Goal: Task Accomplishment & Management: Use online tool/utility

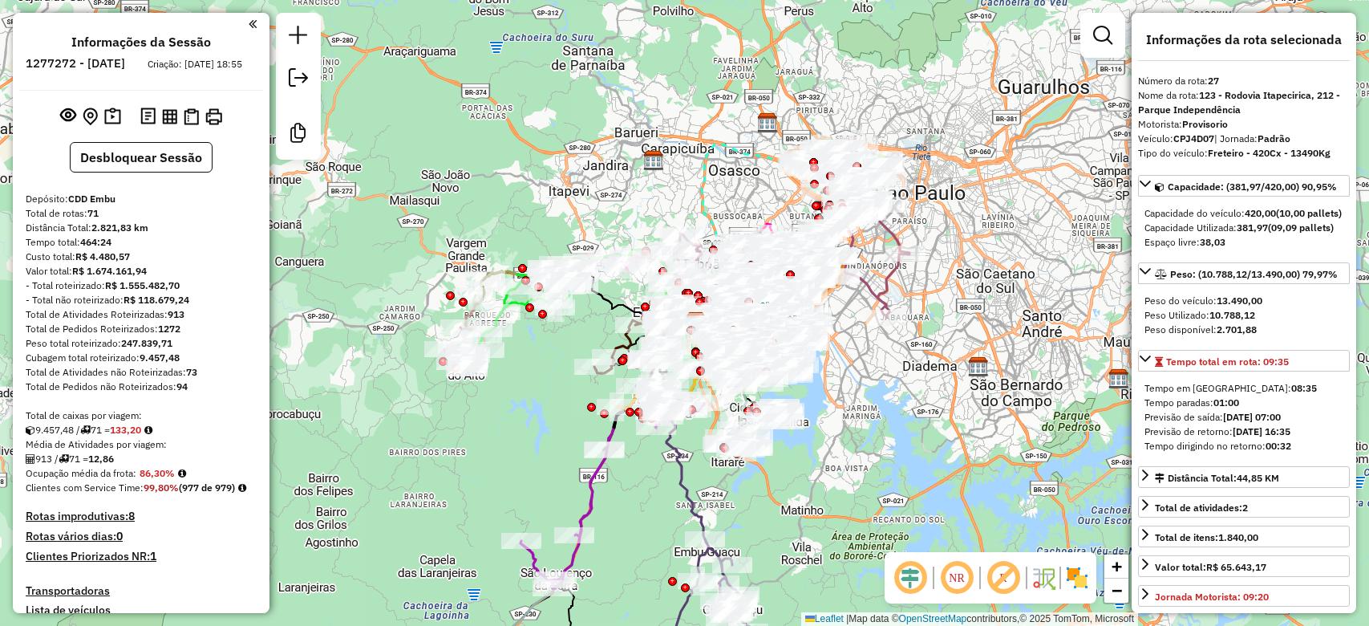
select select "**********"
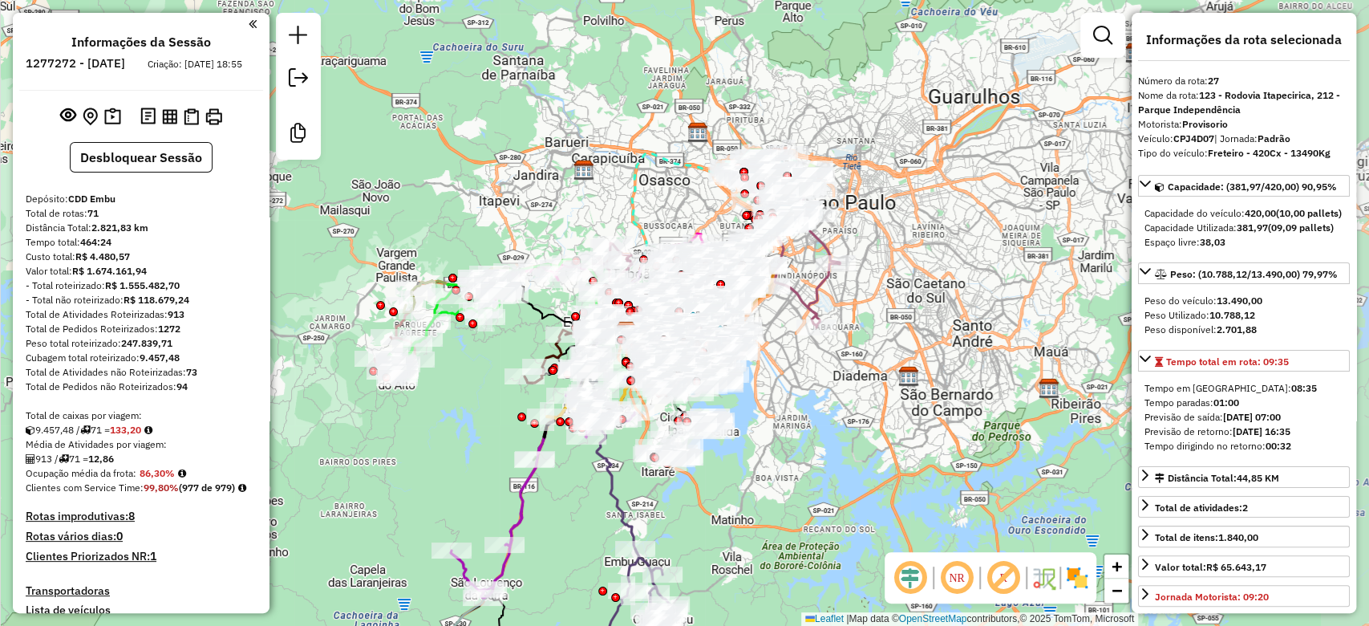
scroll to position [2211, 0]
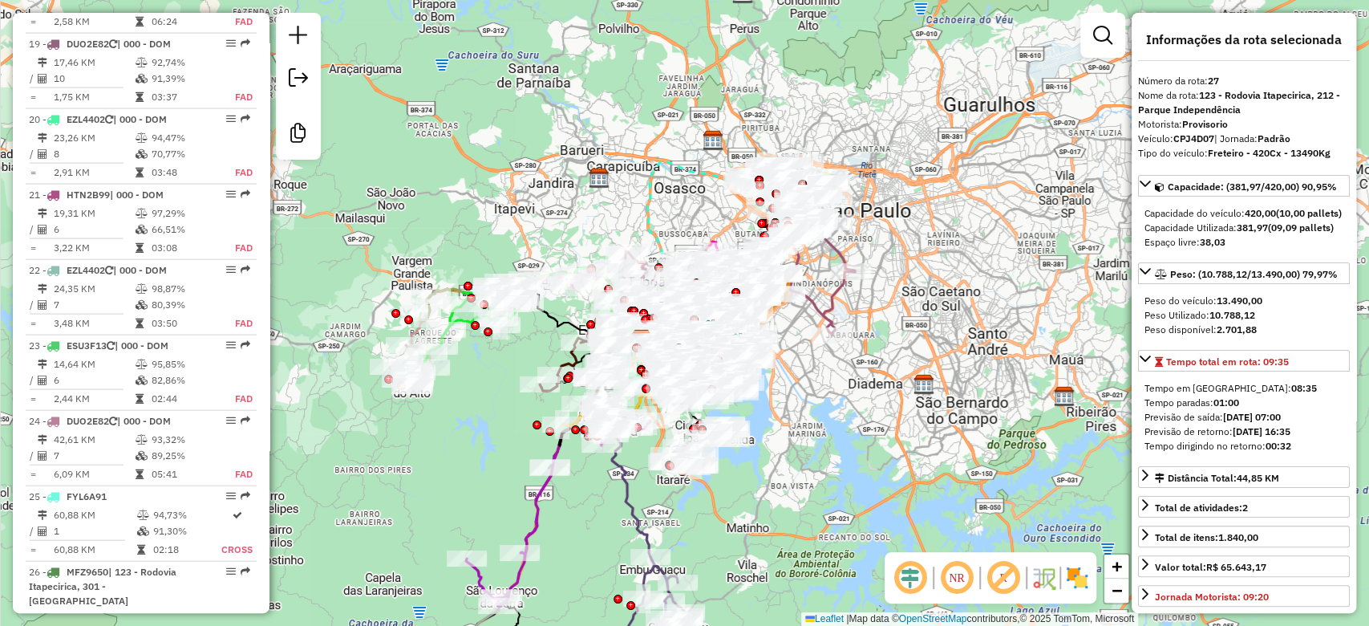
drag, startPoint x: 0, startPoint y: 0, endPoint x: 817, endPoint y: 459, distance: 937.3
click at [817, 459] on div "Janela de atendimento Grade de atendimento Capacidade Transportadoras Veículos …" at bounding box center [684, 313] width 1369 height 626
click at [901, 583] on em at bounding box center [910, 577] width 39 height 39
drag, startPoint x: 1002, startPoint y: 580, endPoint x: 1066, endPoint y: 580, distance: 64.2
click at [1002, 580] on em at bounding box center [1003, 577] width 39 height 39
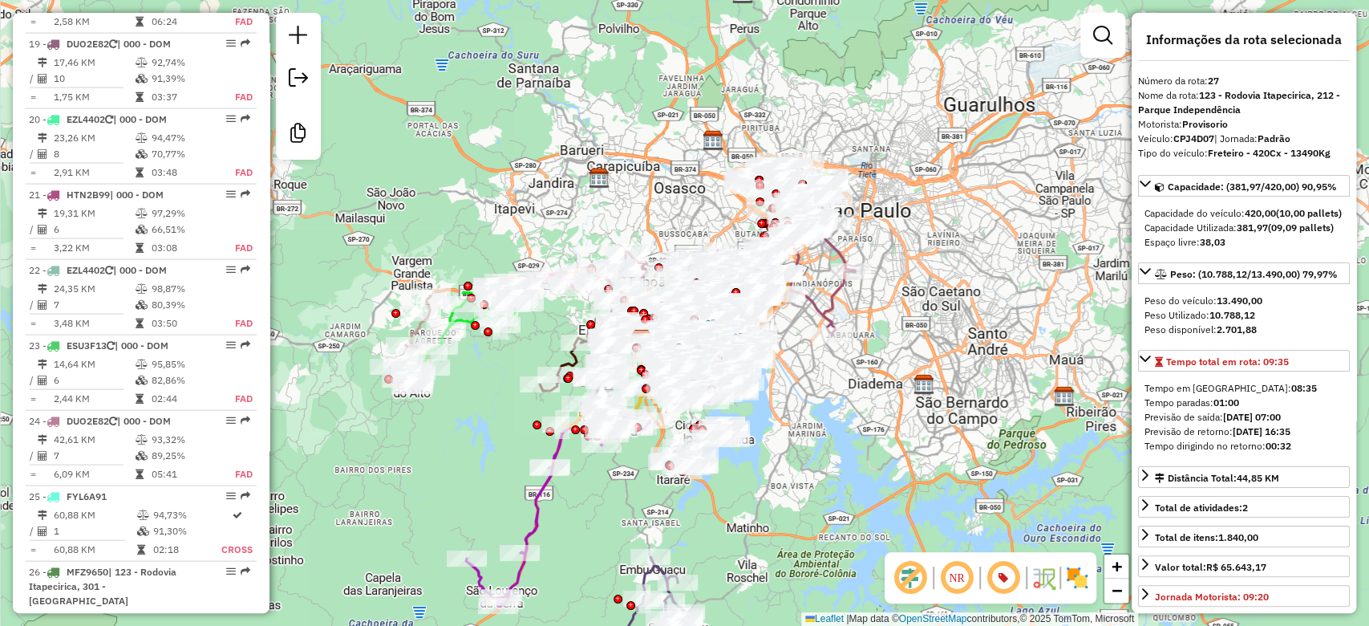
click at [1073, 578] on img at bounding box center [1077, 578] width 26 height 26
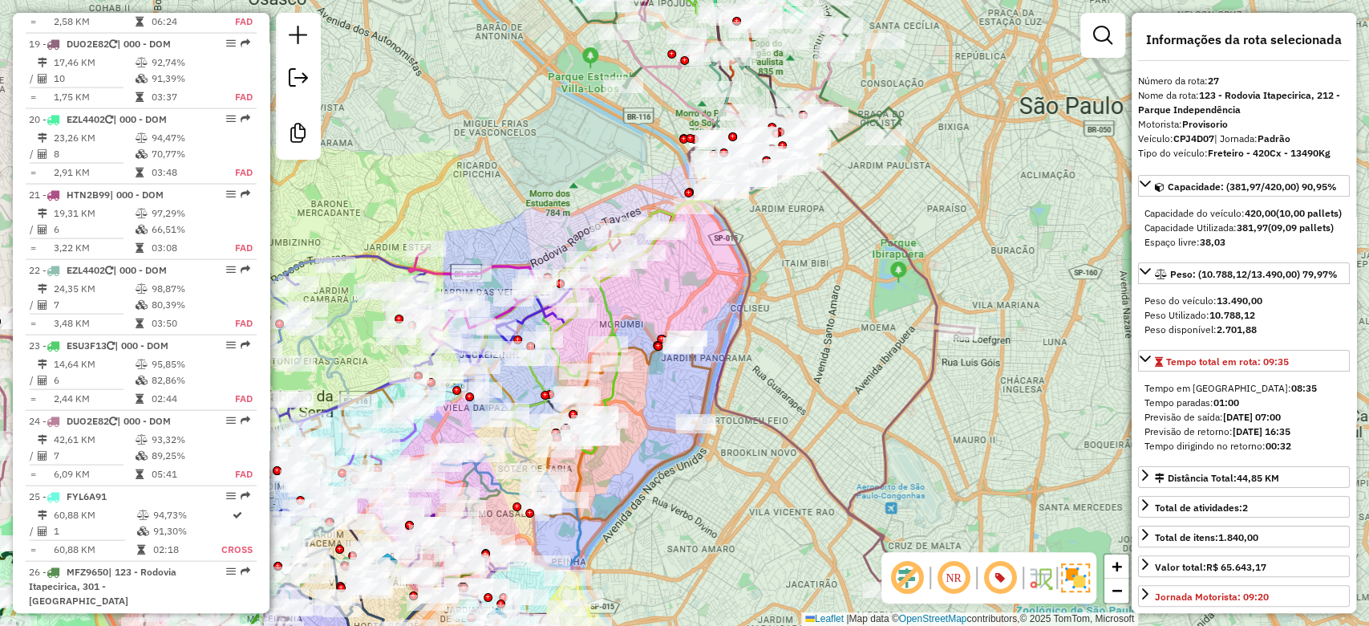
drag, startPoint x: 699, startPoint y: 310, endPoint x: 823, endPoint y: 382, distance: 143.1
click at [823, 382] on div "Janela de atendimento Grade de atendimento Capacidade Transportadoras Veículos …" at bounding box center [684, 313] width 1369 height 626
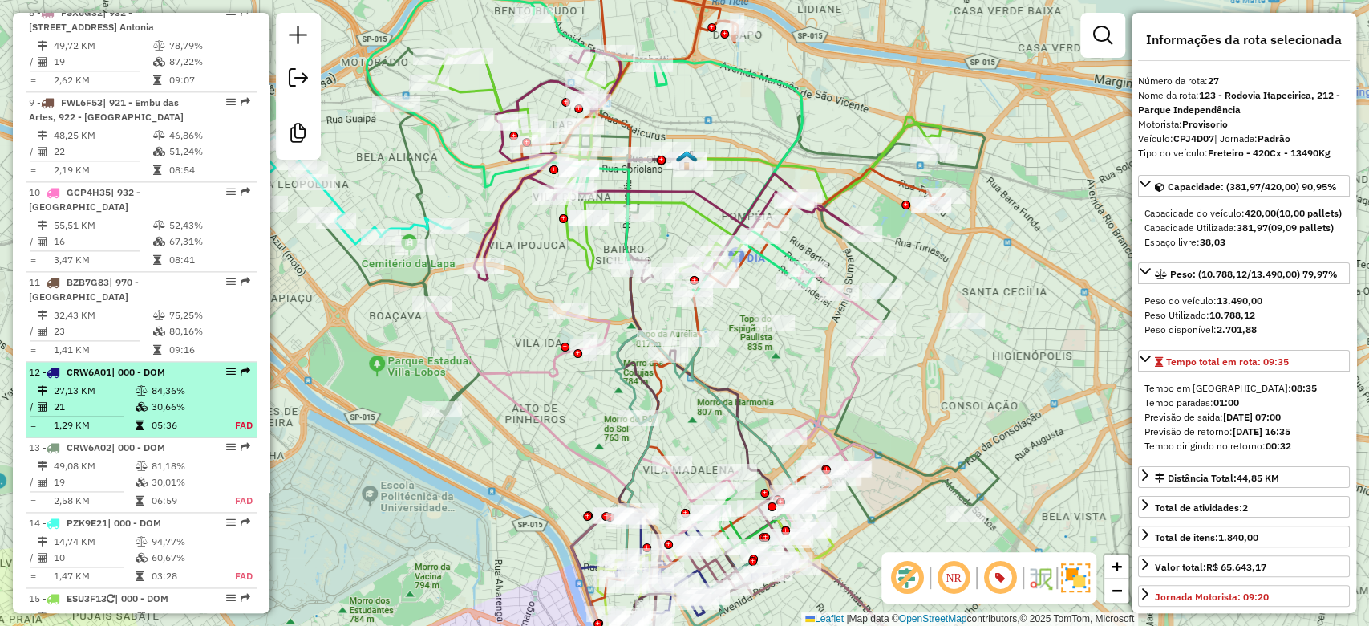
scroll to position [1462, 0]
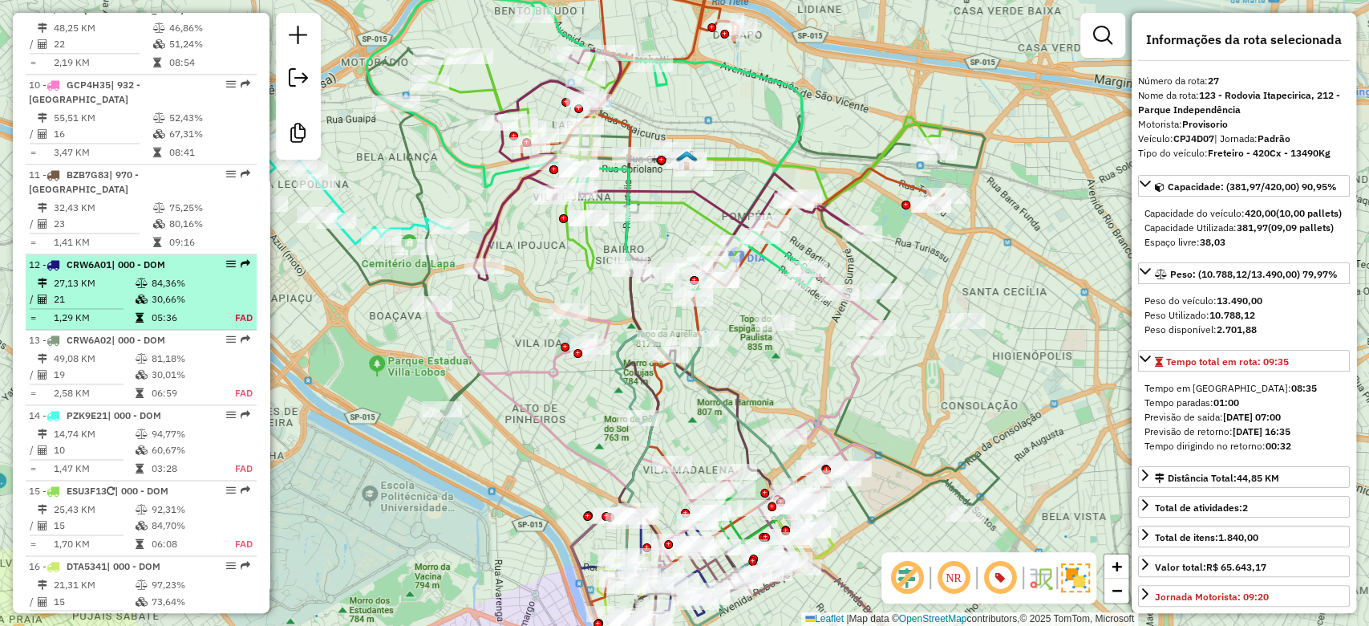
click at [154, 310] on td "05:36" at bounding box center [184, 318] width 67 height 16
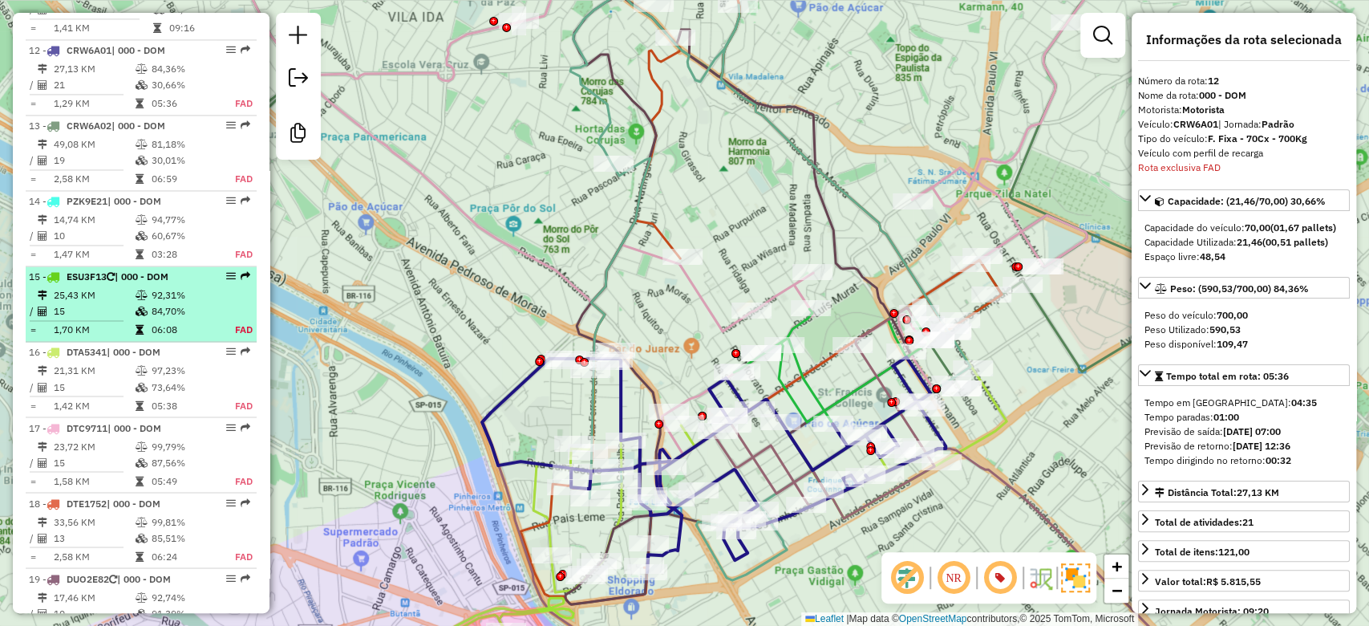
scroll to position [1688, 0]
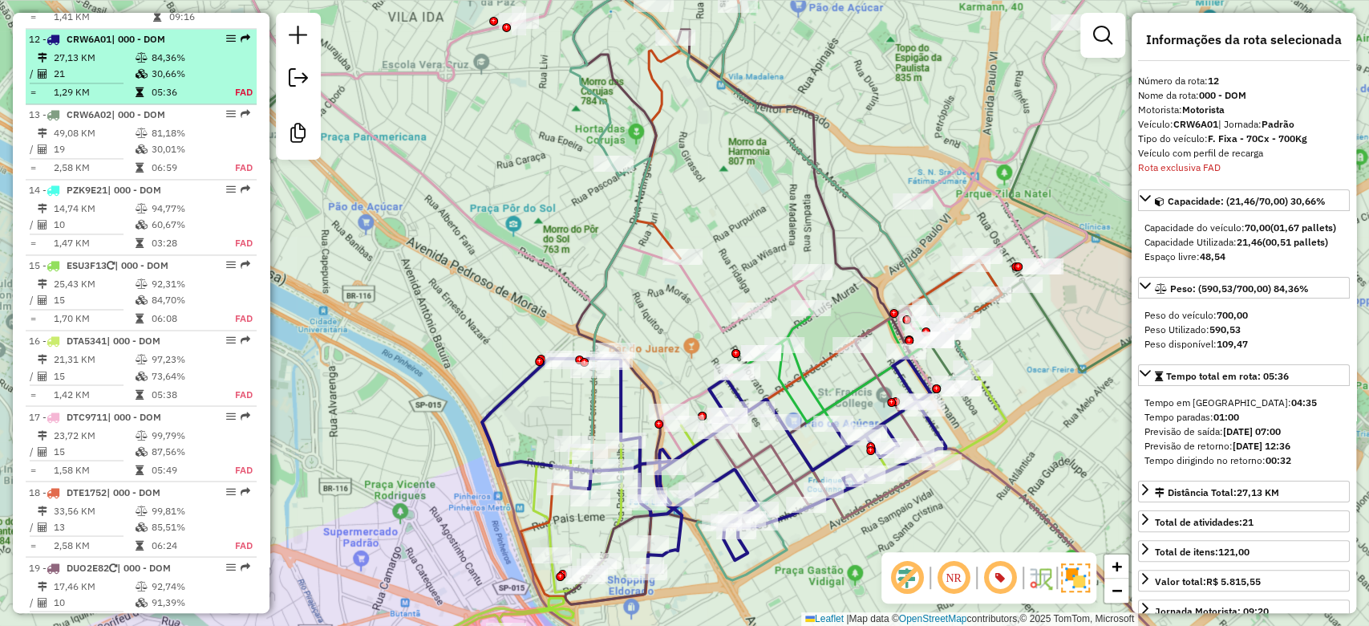
click at [144, 66] on td at bounding box center [143, 74] width 16 height 16
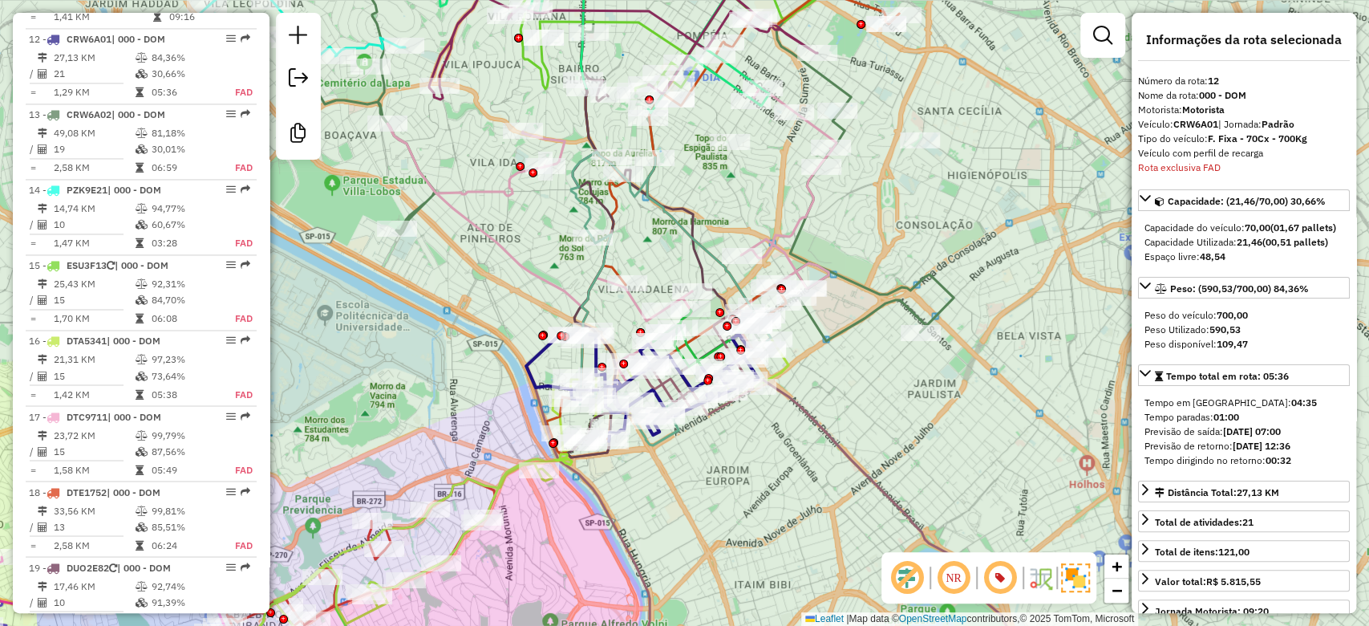
drag, startPoint x: 415, startPoint y: 221, endPoint x: 463, endPoint y: 254, distance: 58.3
click at [463, 254] on div "Janela de atendimento Grade de atendimento Capacidade Transportadoras Veículos …" at bounding box center [684, 313] width 1369 height 626
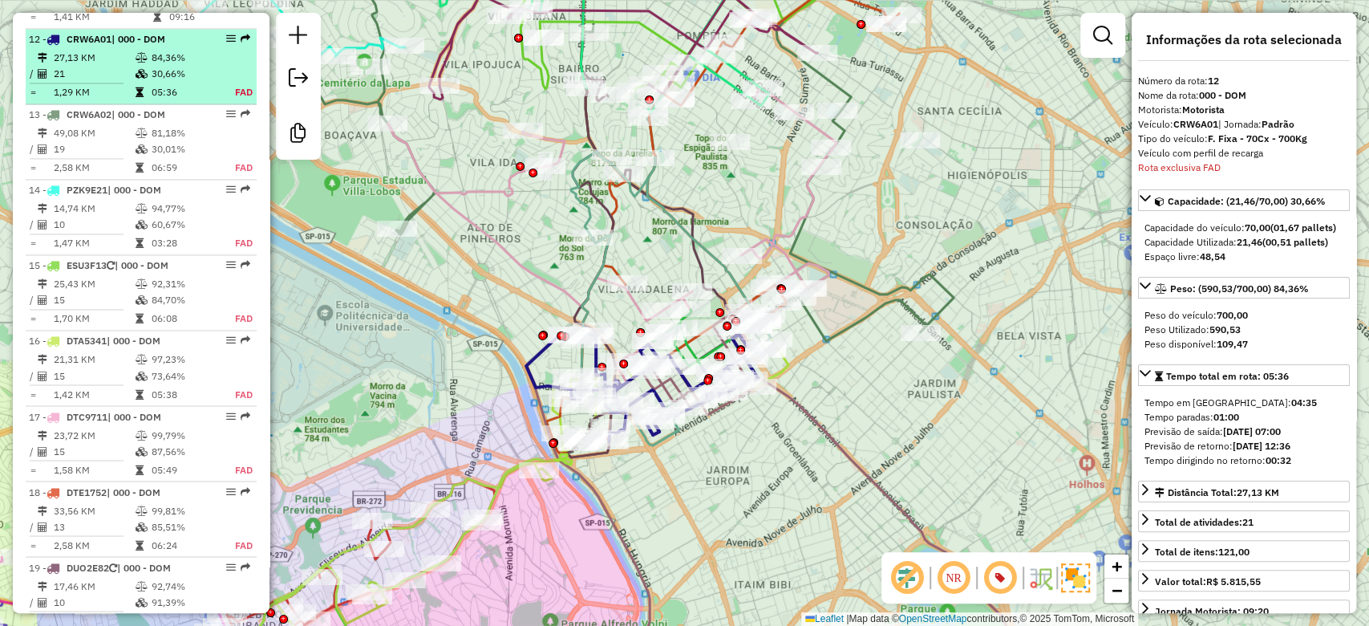
click at [139, 69] on icon at bounding box center [142, 74] width 12 height 10
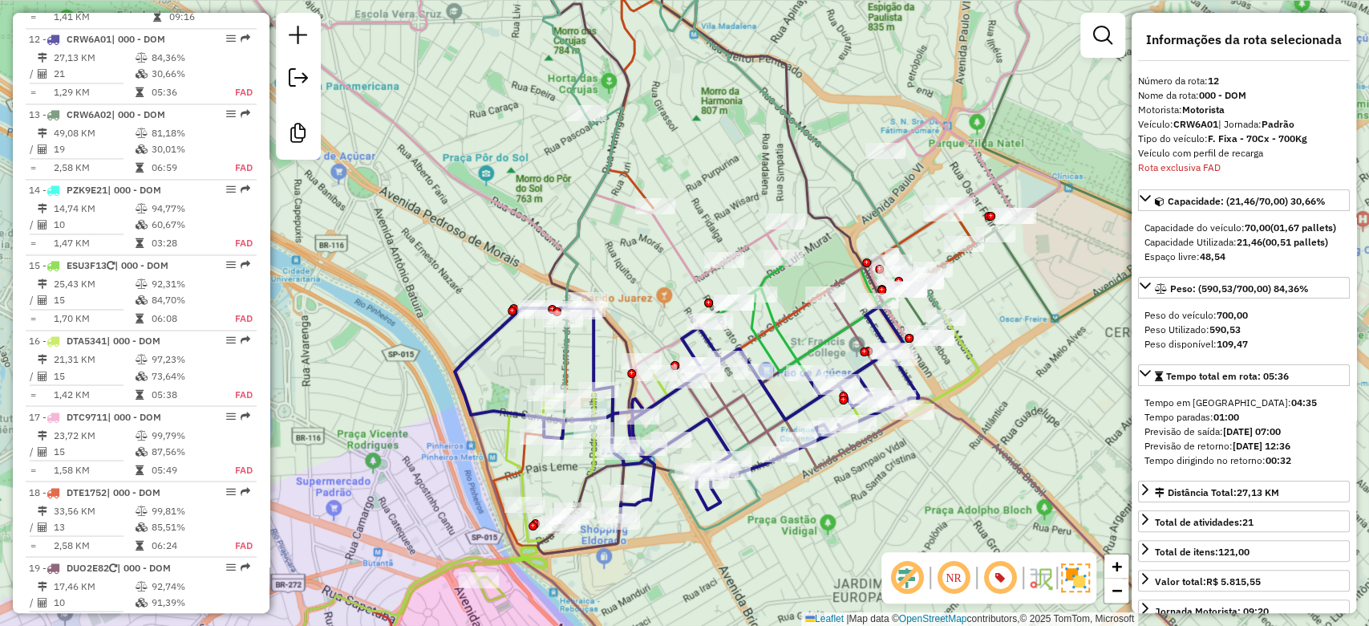
drag, startPoint x: 472, startPoint y: 233, endPoint x: 446, endPoint y: 183, distance: 57.0
click at [446, 183] on icon at bounding box center [626, 145] width 898 height 517
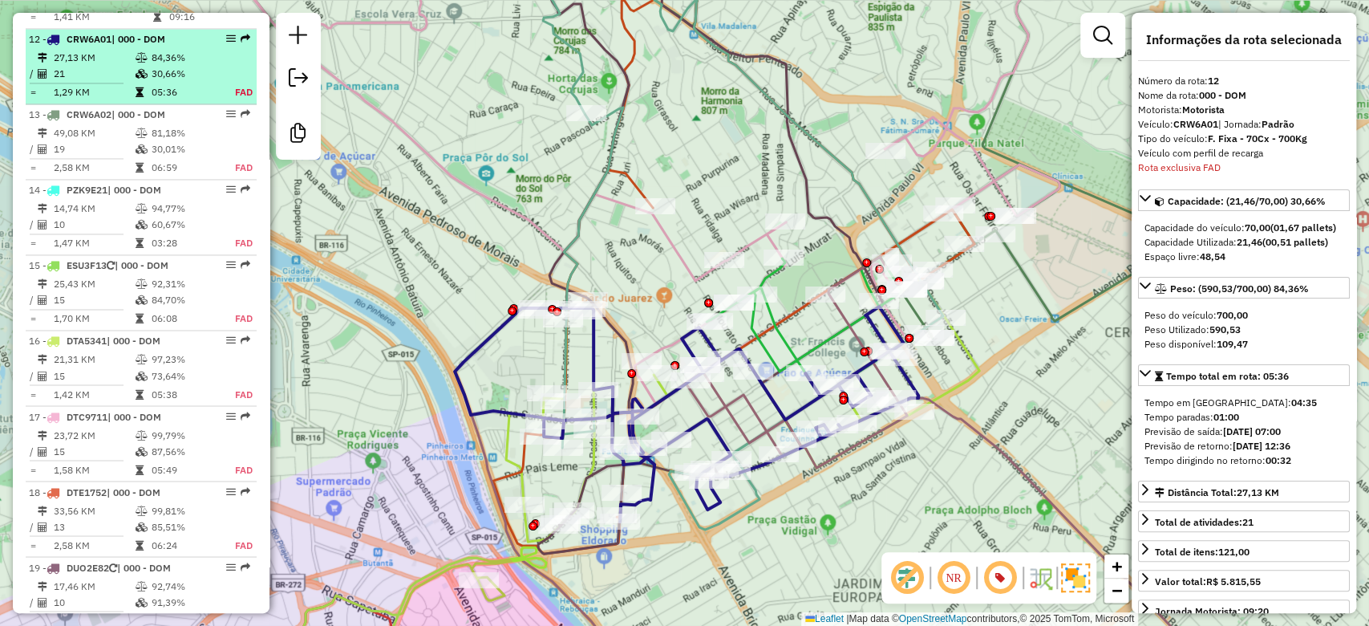
click at [128, 50] on td "27,13 KM" at bounding box center [94, 58] width 82 height 16
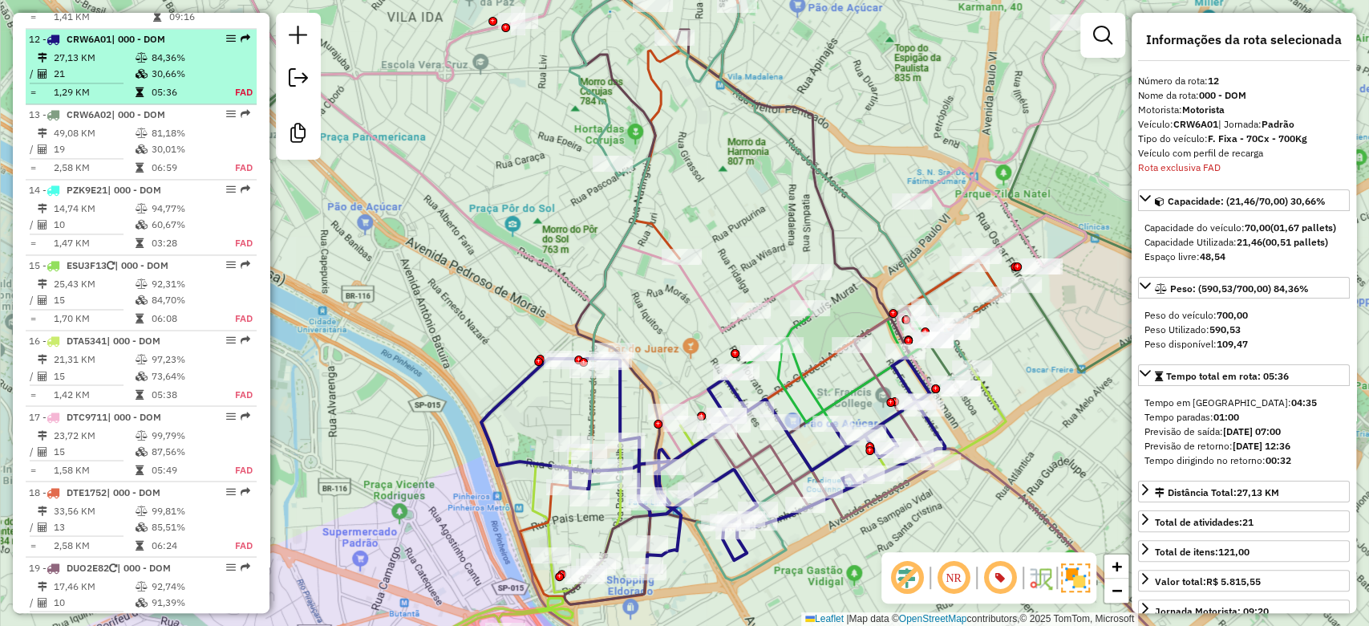
click at [151, 50] on td "84,36%" at bounding box center [184, 58] width 67 height 16
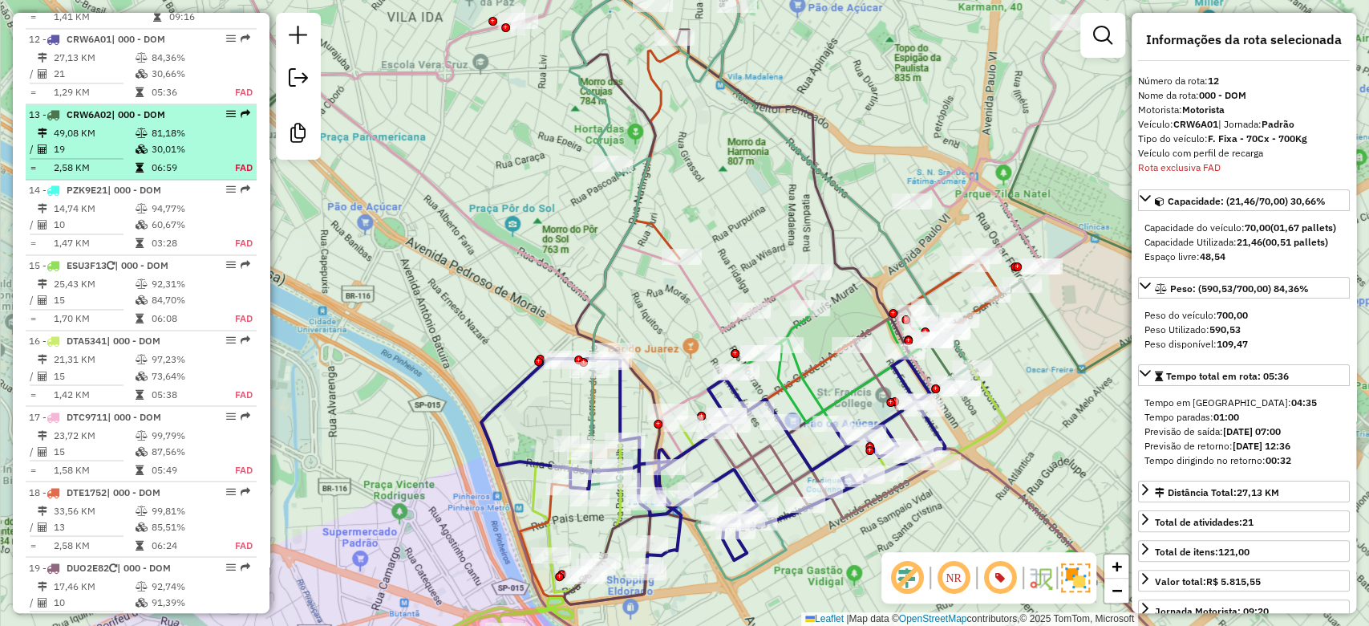
click at [151, 125] on td "81,18%" at bounding box center [184, 133] width 67 height 16
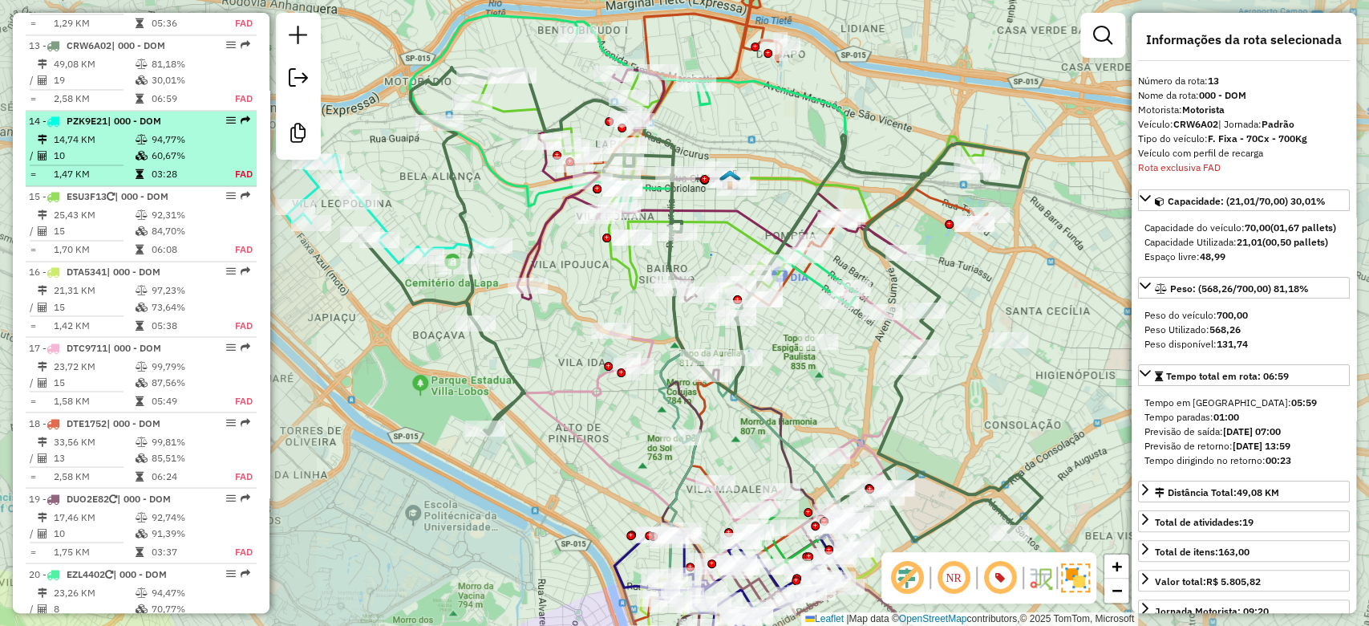
click at [142, 166] on td at bounding box center [143, 174] width 16 height 16
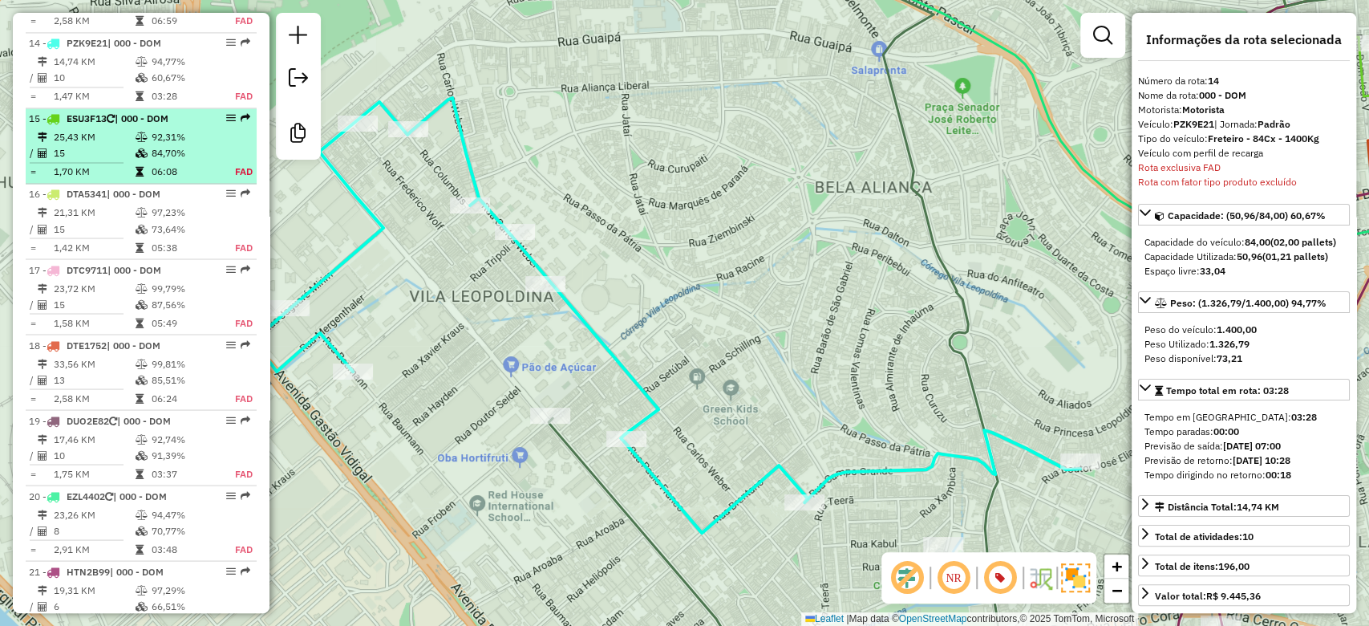
scroll to position [1838, 0]
click at [151, 125] on td "92,31%" at bounding box center [184, 133] width 67 height 16
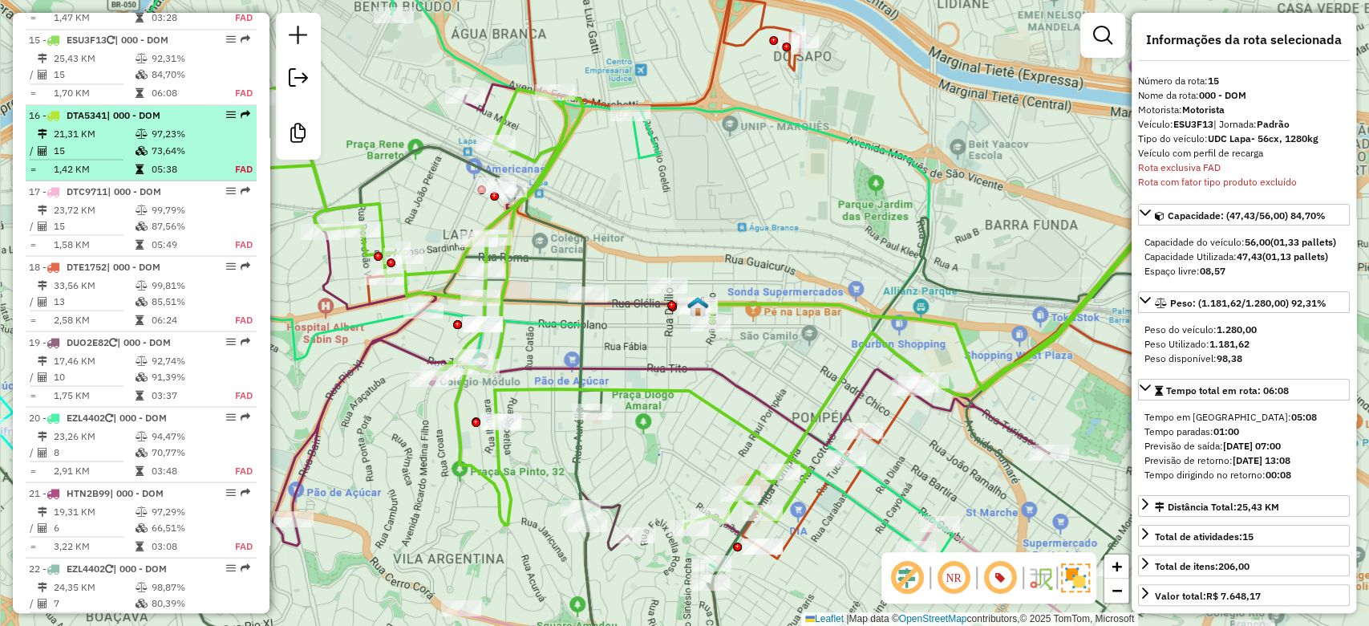
click at [147, 142] on td at bounding box center [143, 150] width 16 height 16
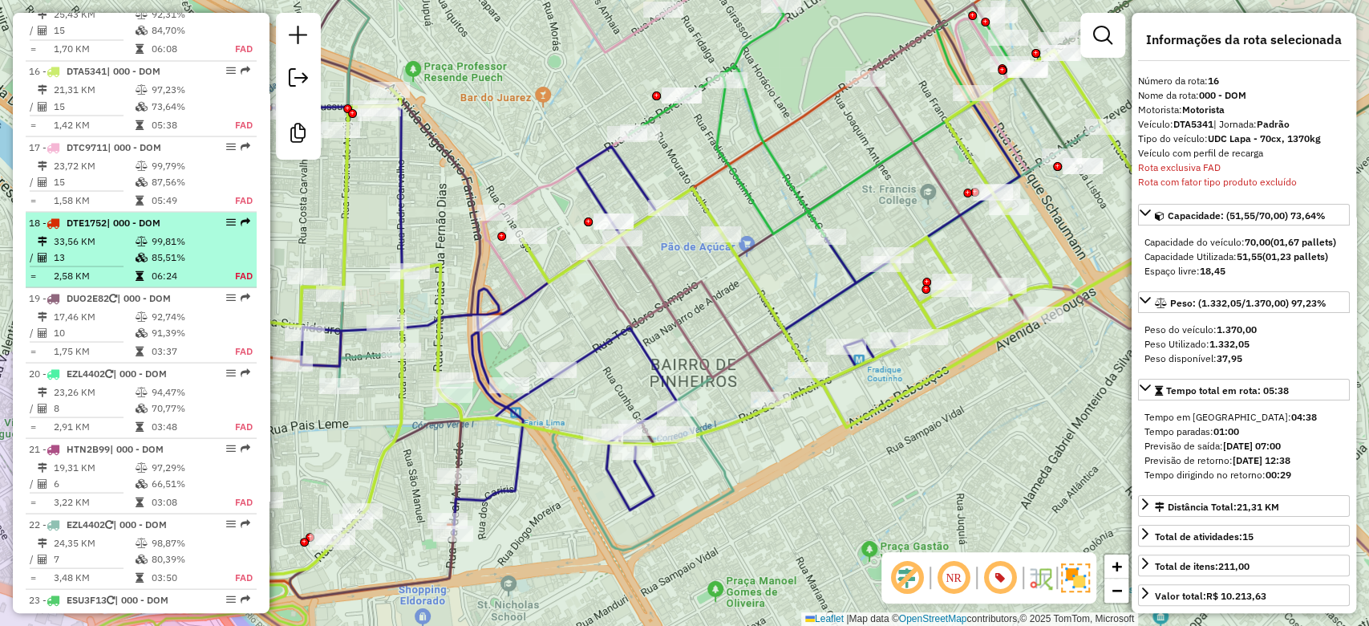
scroll to position [1988, 0]
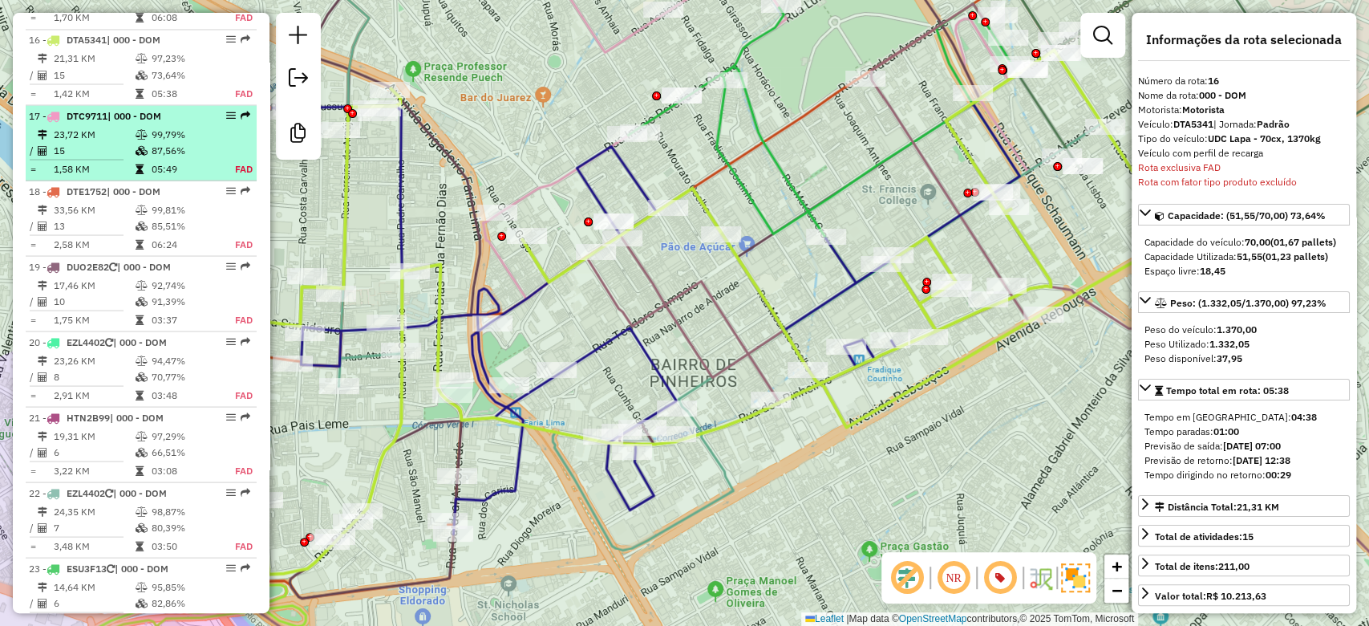
click at [151, 142] on td "87,56%" at bounding box center [184, 150] width 67 height 16
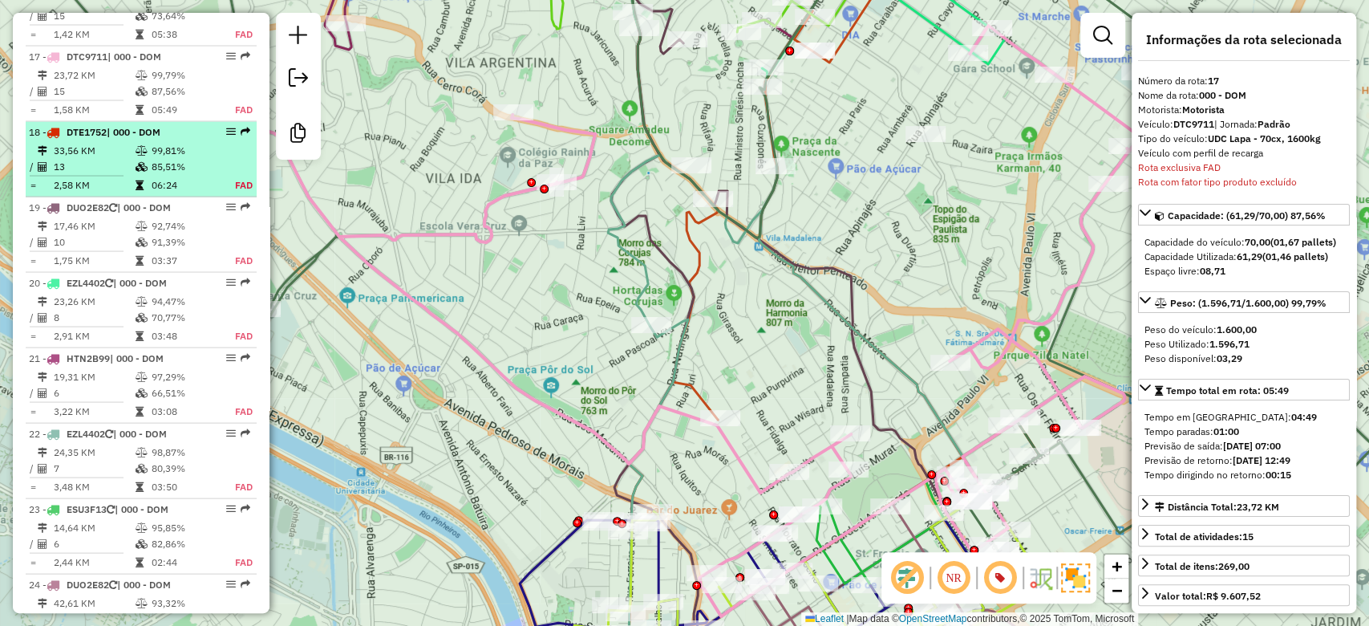
scroll to position [2064, 0]
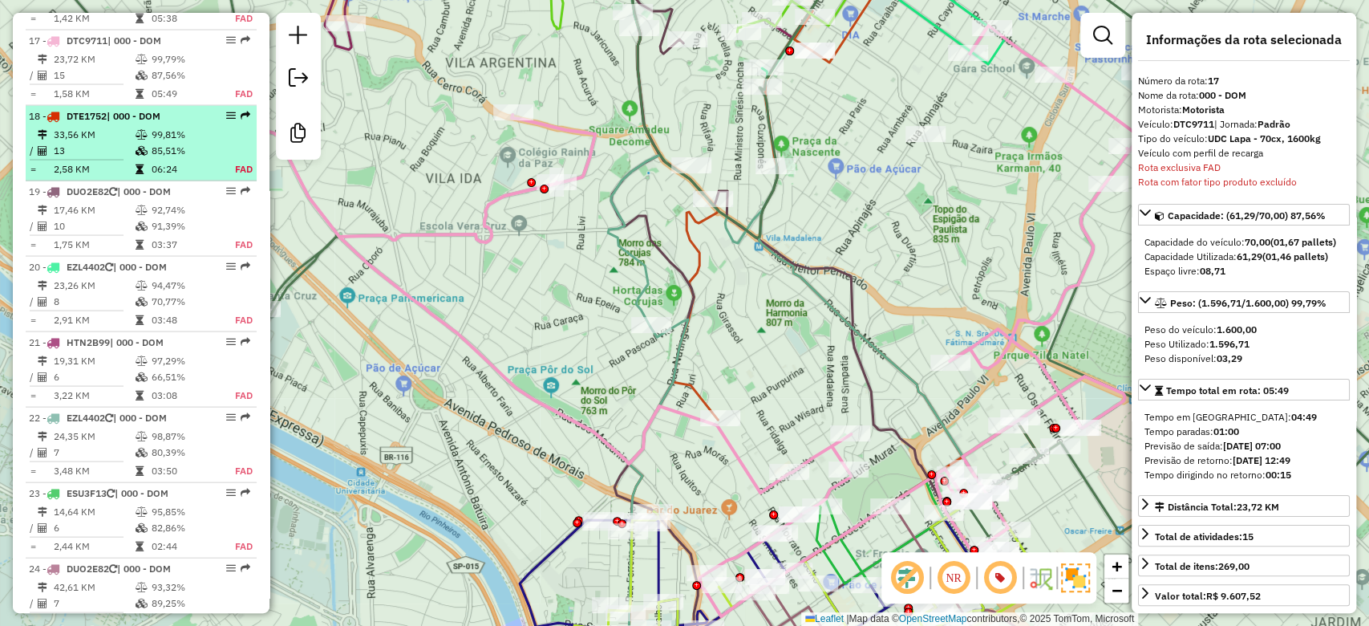
click at [142, 129] on icon at bounding box center [142, 134] width 12 height 10
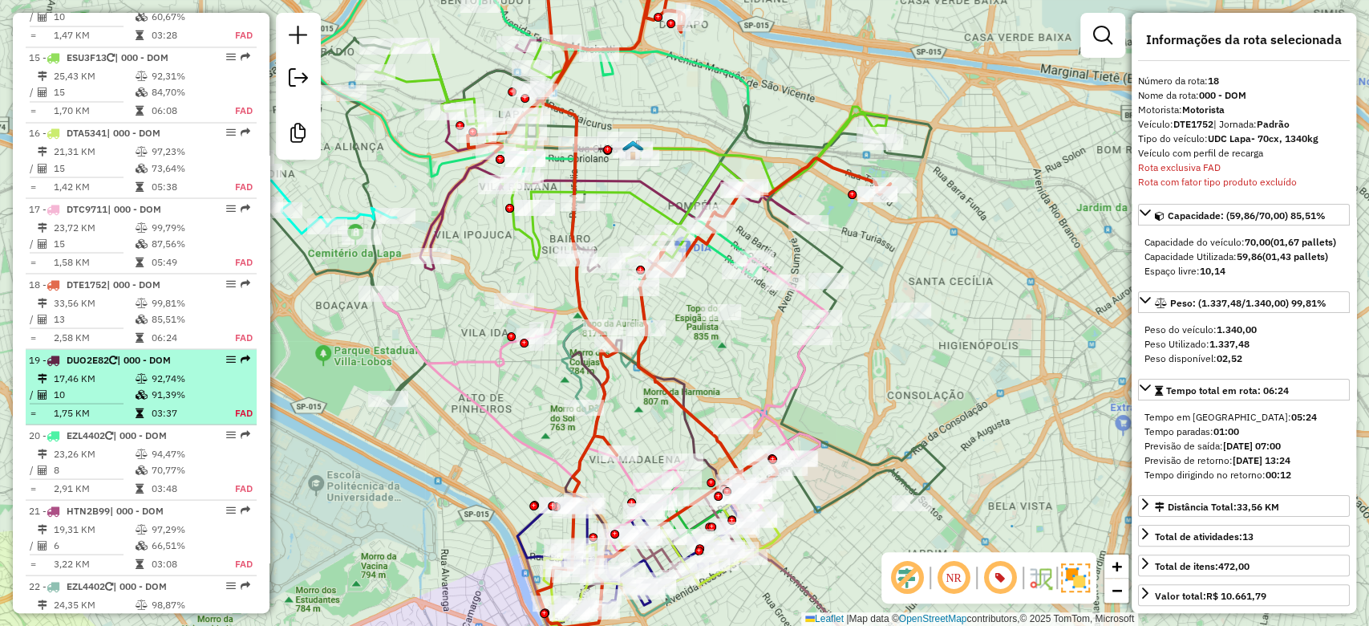
scroll to position [1925, 0]
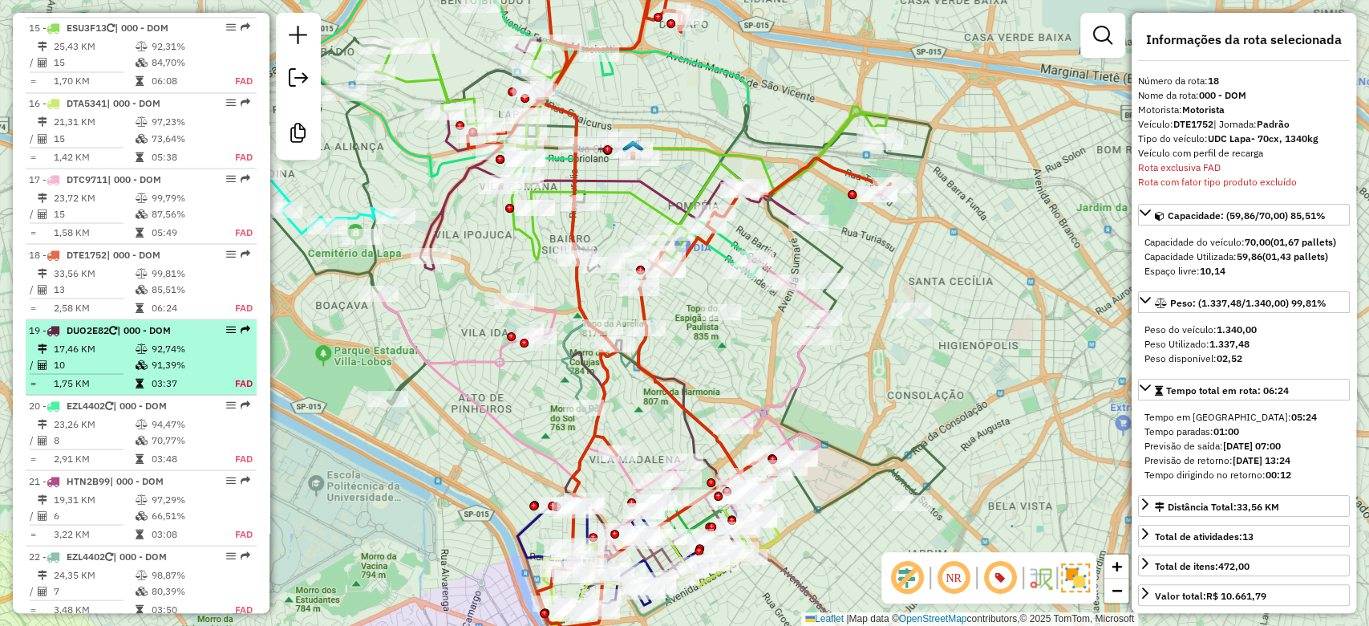
click at [164, 340] on td "92,74%" at bounding box center [184, 348] width 67 height 16
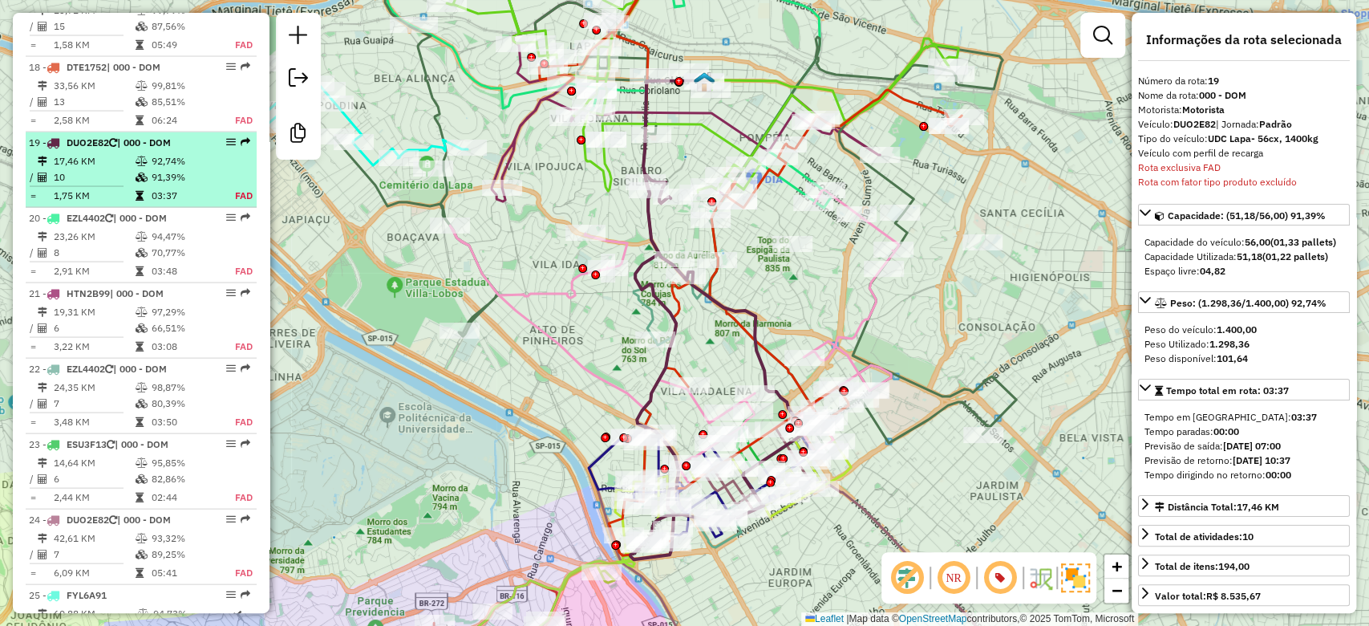
scroll to position [2214, 0]
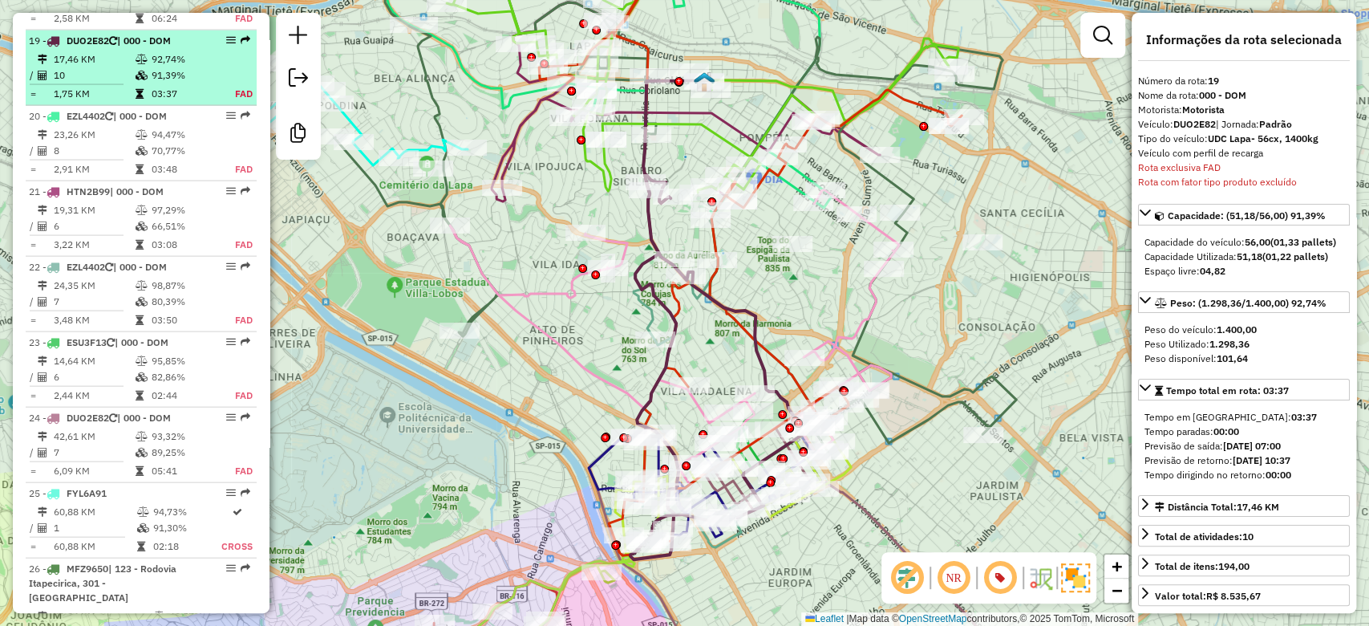
click at [95, 34] on span "DUO2E82" at bounding box center [88, 40] width 43 height 12
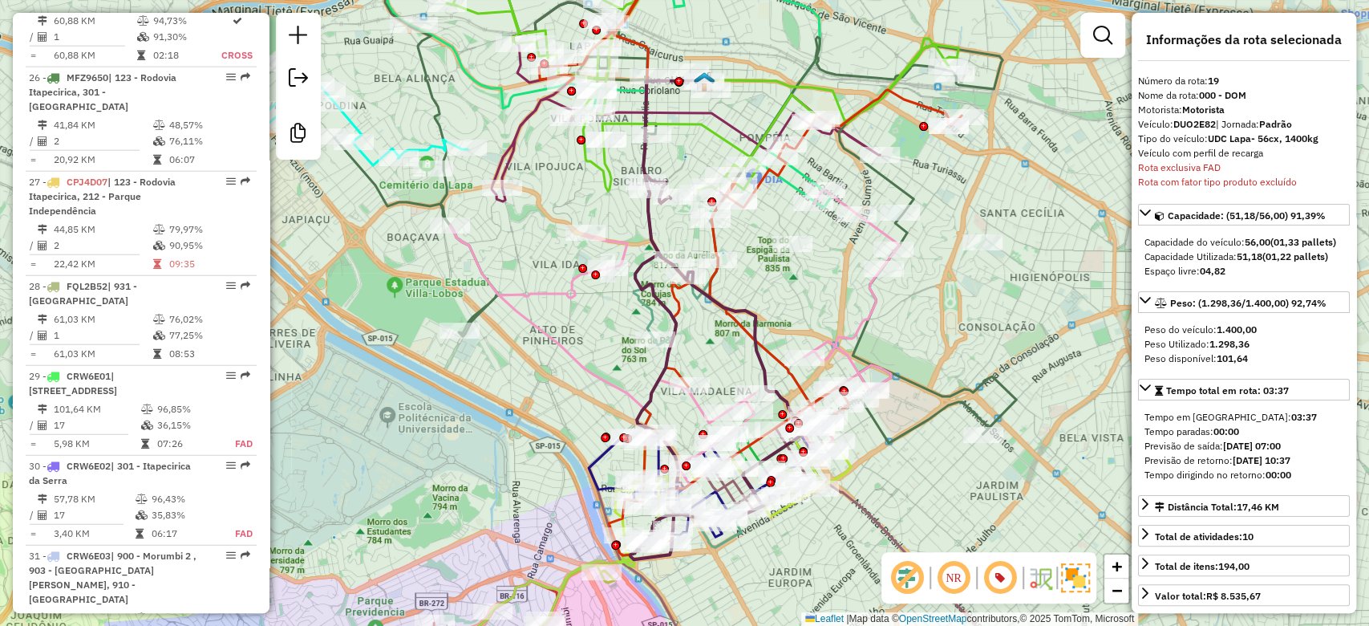
scroll to position [2642, 0]
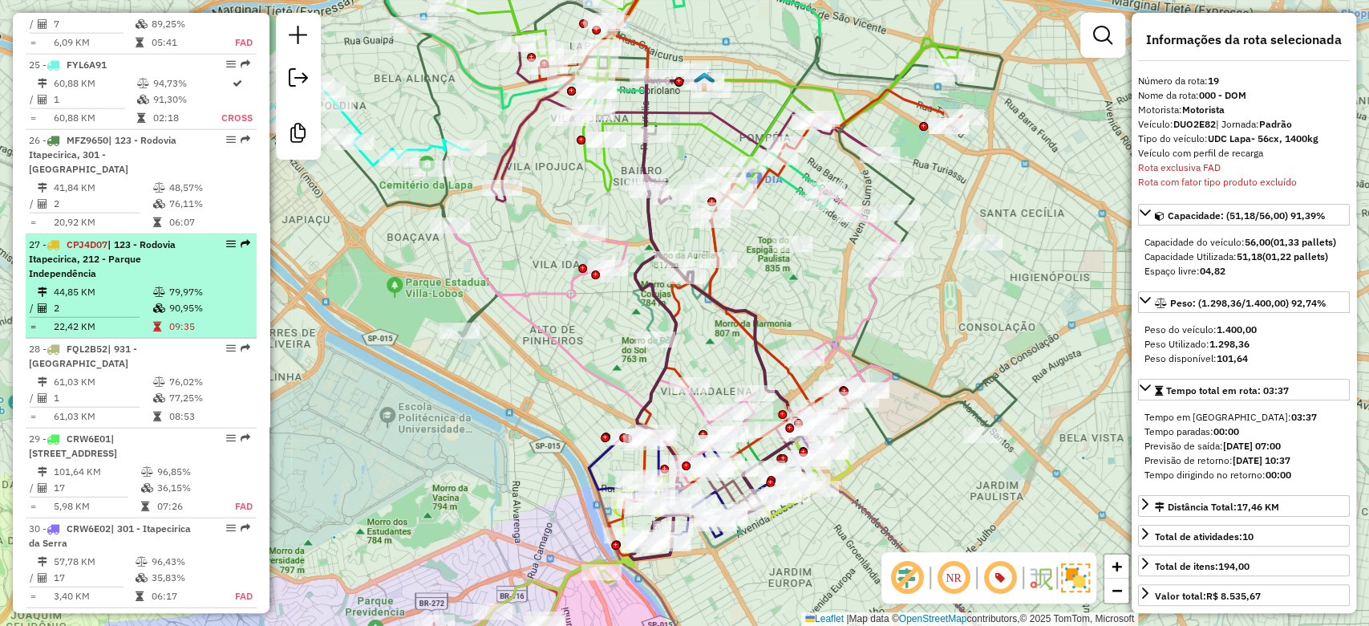
click at [149, 245] on div "27 - CPJ4D07 | 123 - Rodovia Itapecirica, 212 - Parque Independência" at bounding box center [114, 258] width 170 height 43
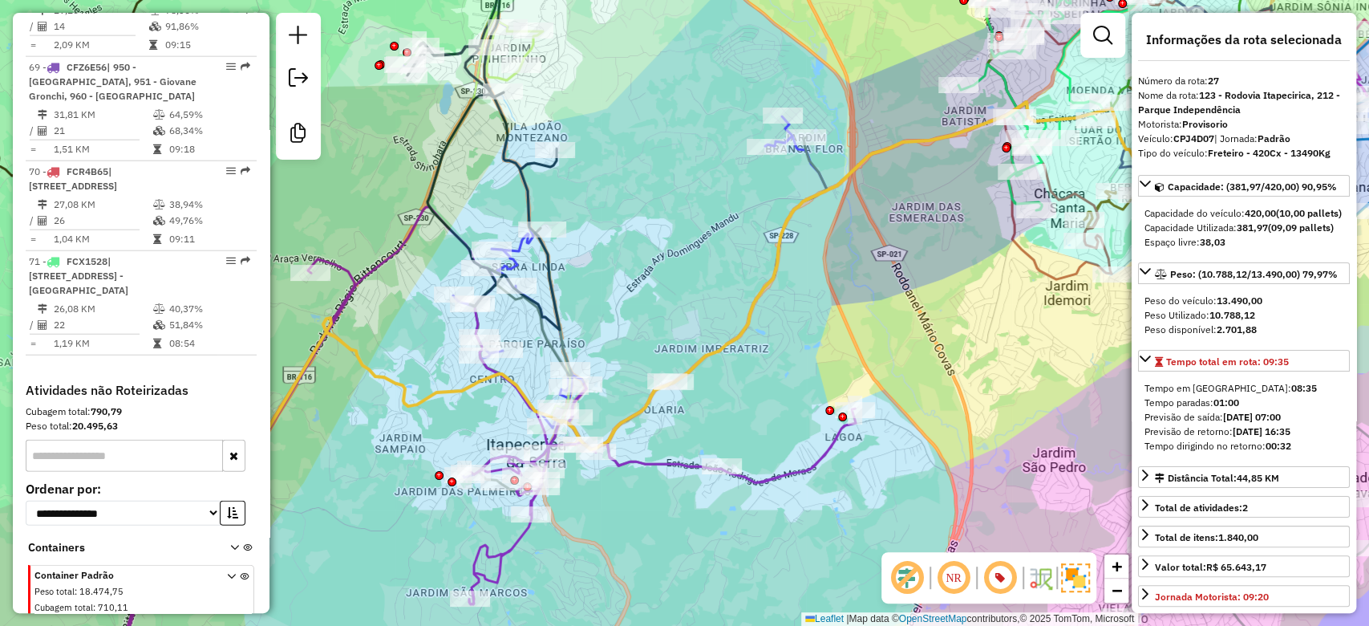
scroll to position [6596, 0]
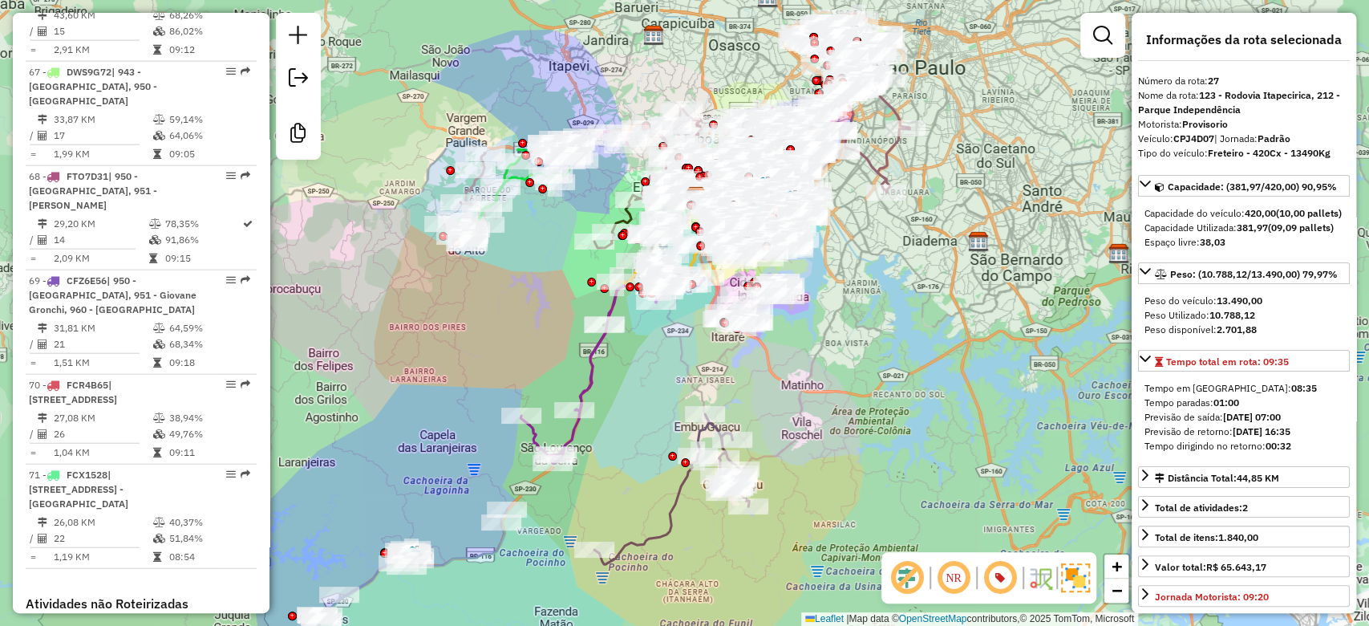
drag, startPoint x: 831, startPoint y: 366, endPoint x: 849, endPoint y: 388, distance: 28.6
click at [849, 388] on div "Janela de atendimento Grade de atendimento Capacidade Transportadoras Veículos …" at bounding box center [684, 313] width 1369 height 626
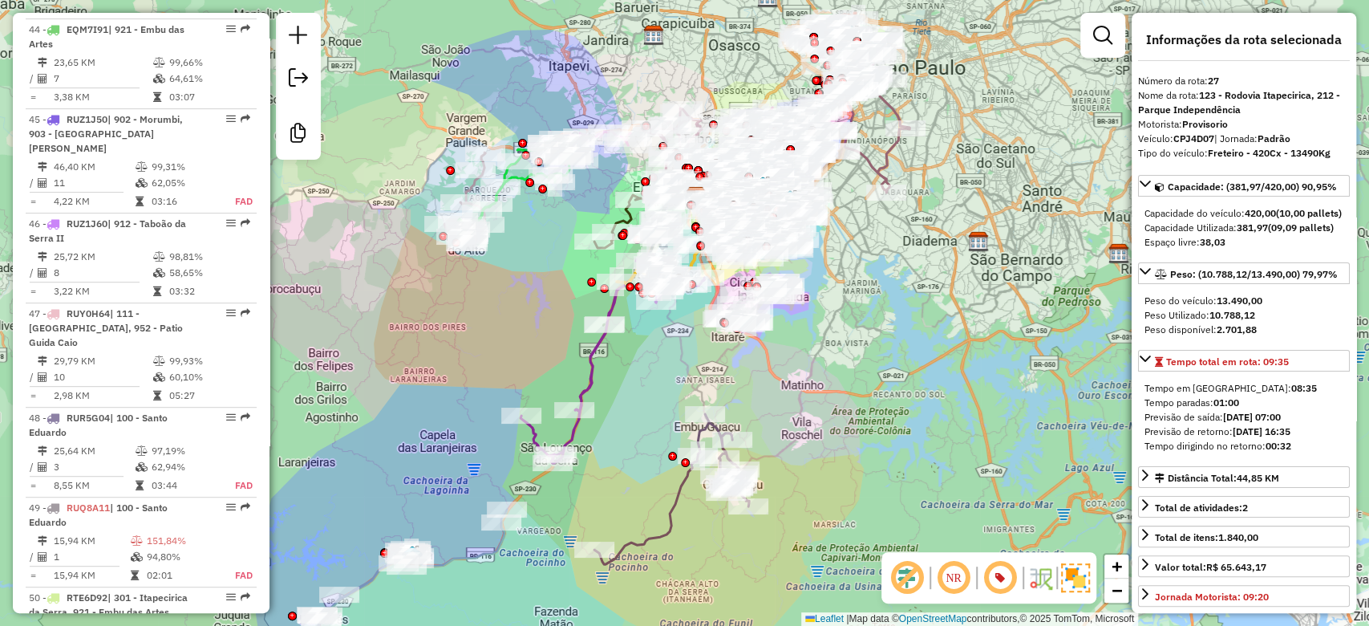
scroll to position [4350, 0]
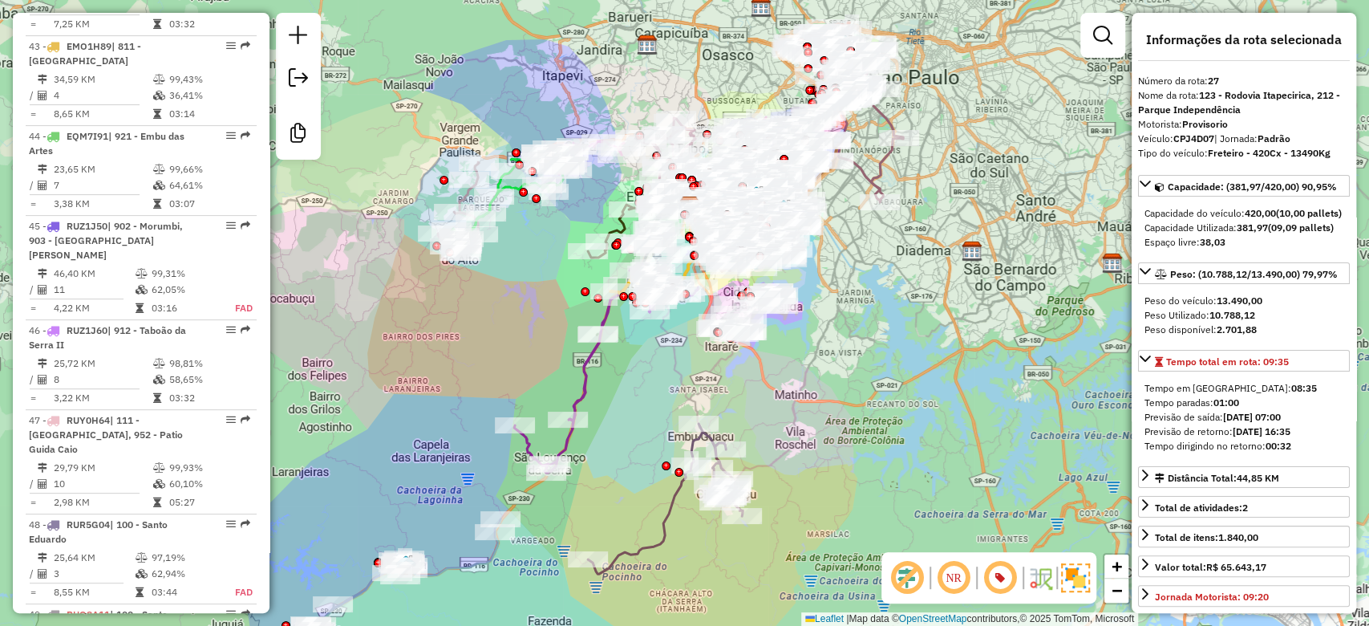
drag, startPoint x: 950, startPoint y: 329, endPoint x: 926, endPoint y: 340, distance: 26.6
click at [926, 340] on div "Janela de atendimento Grade de atendimento Capacidade Transportadoras Veículos …" at bounding box center [684, 313] width 1369 height 626
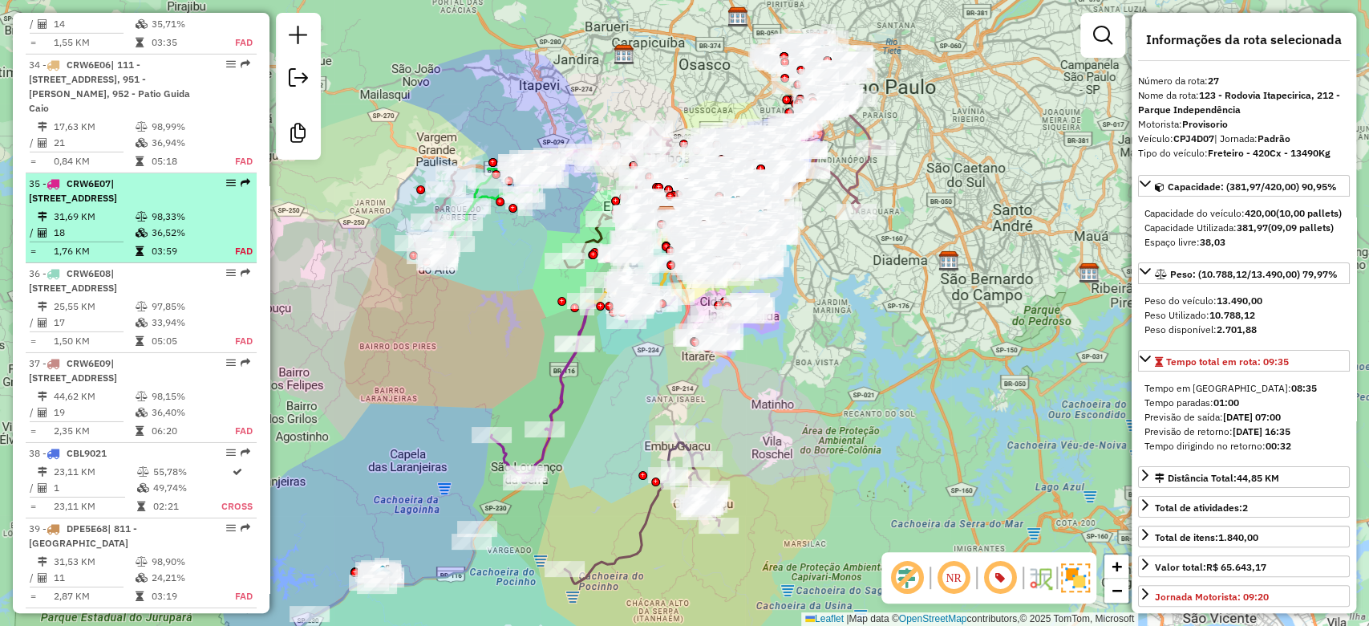
scroll to position [2746, 0]
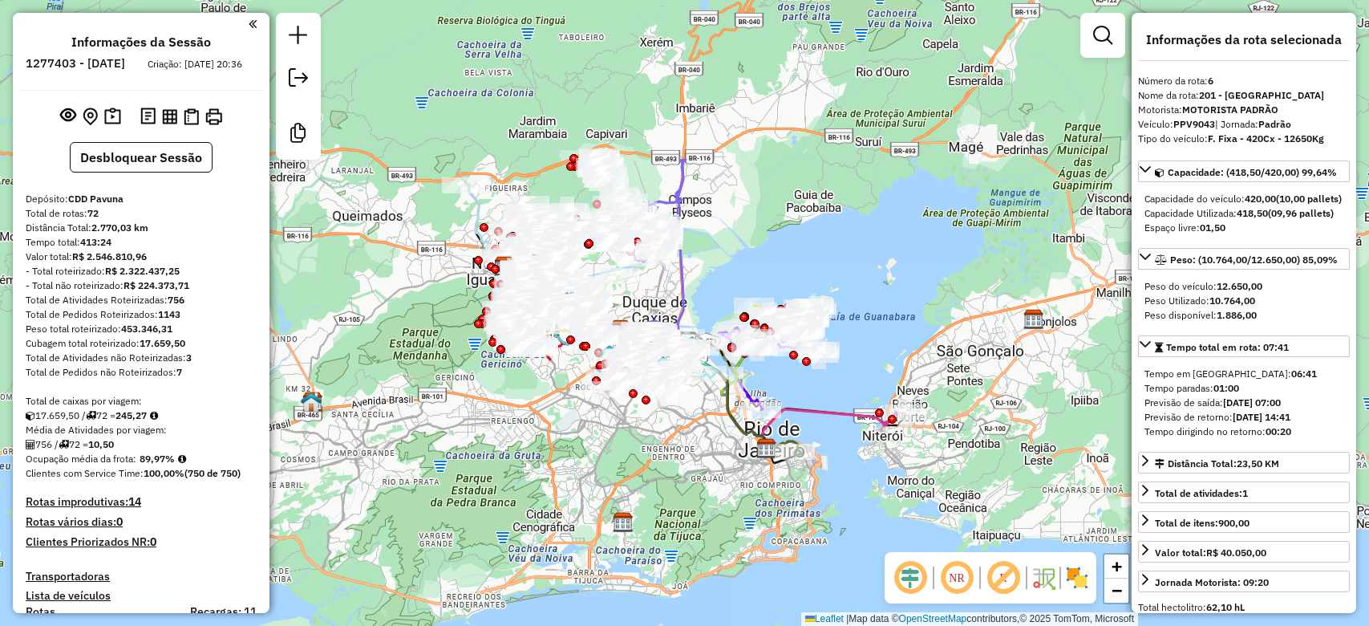
select select "**********"
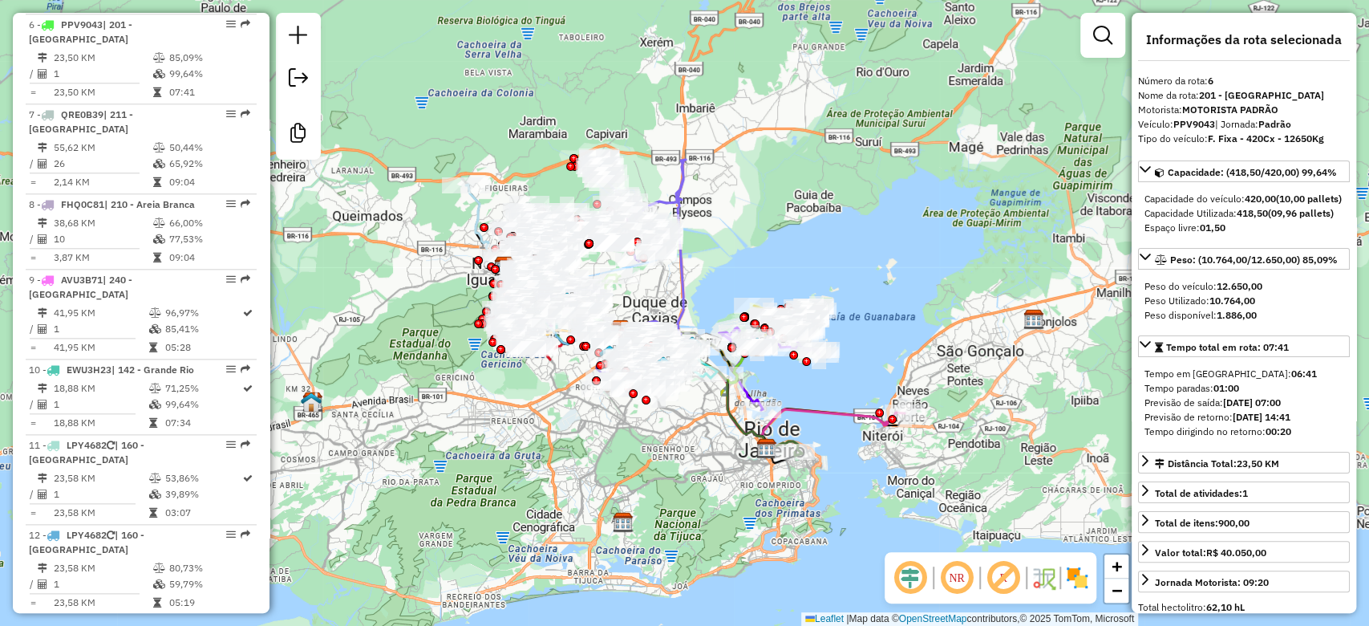
click at [803, 204] on div "Janela de atendimento Grade de atendimento Capacidade Transportadoras Veículos …" at bounding box center [684, 313] width 1369 height 626
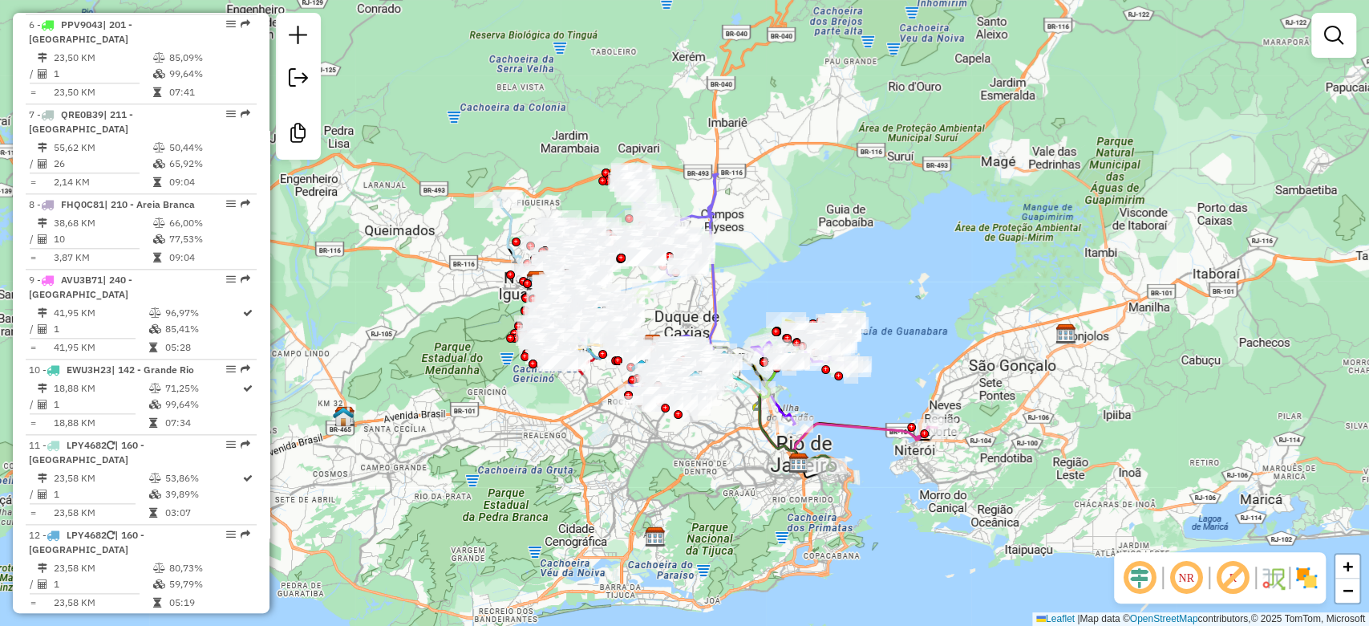
click at [879, 233] on div "Janela de atendimento Grade de atendimento Capacidade Transportadoras Veículos …" at bounding box center [684, 313] width 1369 height 626
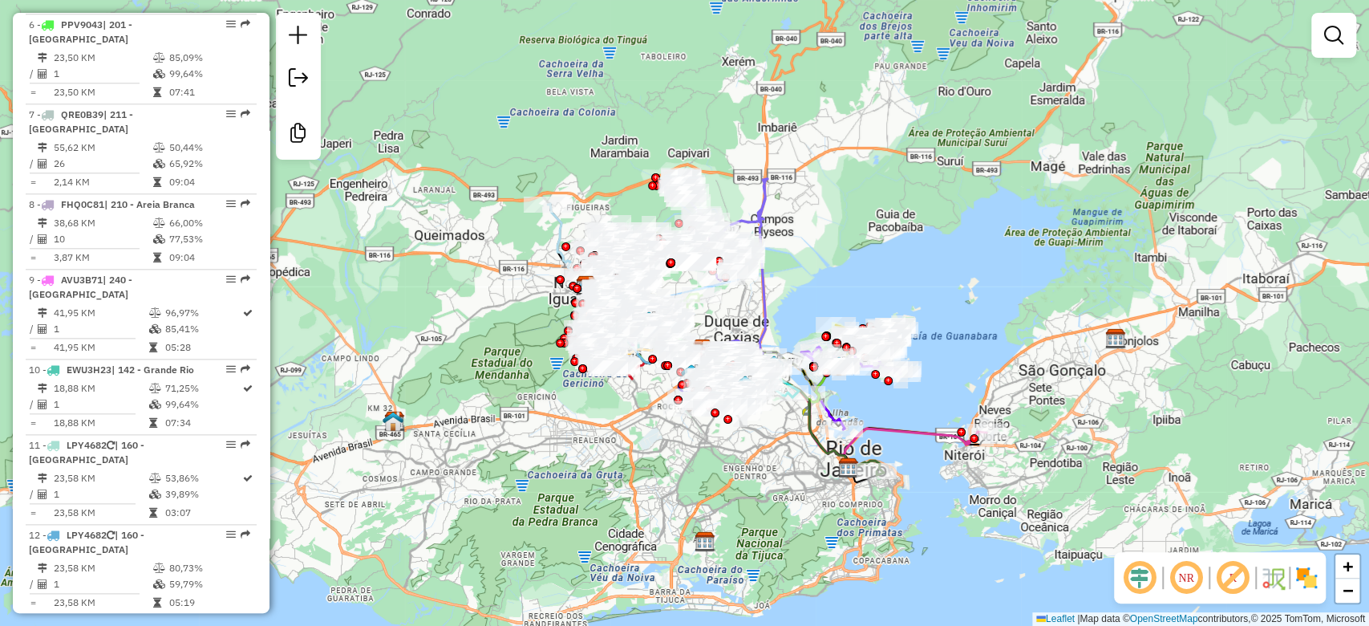
drag, startPoint x: 811, startPoint y: 241, endPoint x: 859, endPoint y: 246, distance: 48.5
click at [859, 246] on div "Janela de atendimento Grade de atendimento Capacidade Transportadoras Veículos …" at bounding box center [684, 313] width 1369 height 626
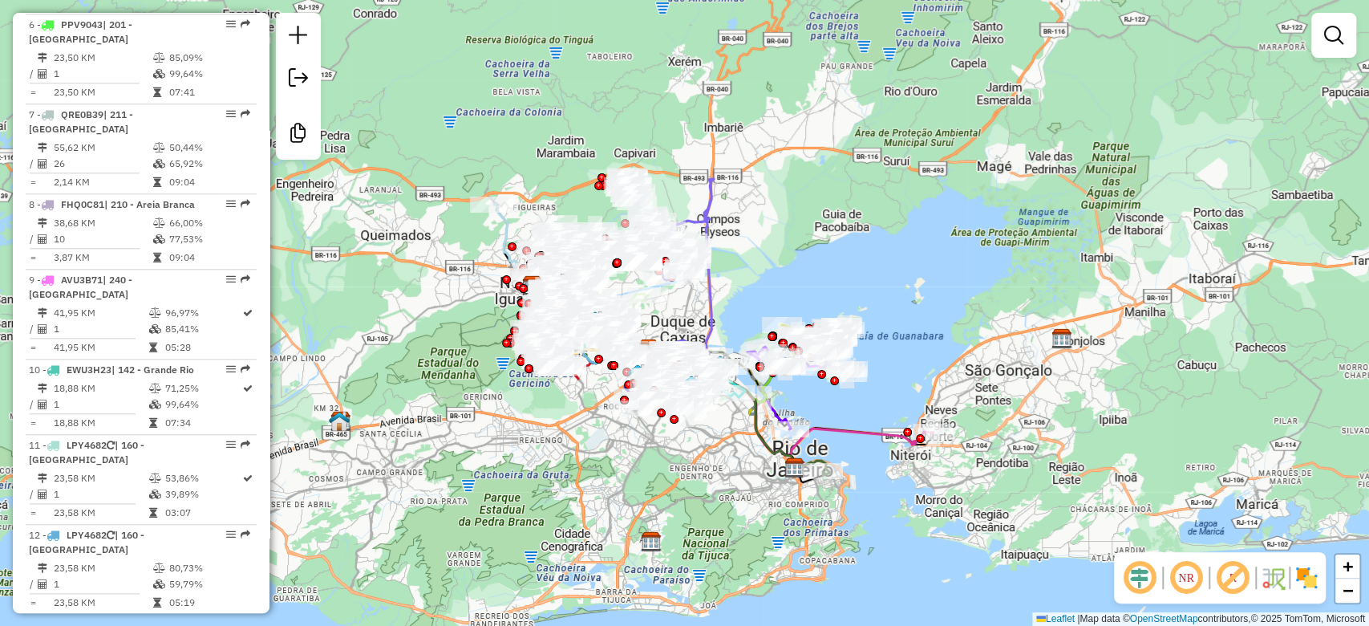
drag, startPoint x: 865, startPoint y: 266, endPoint x: 812, endPoint y: 266, distance: 53.7
click at [812, 266] on div "Janela de atendimento Grade de atendimento Capacidade Transportadoras Veículos …" at bounding box center [684, 313] width 1369 height 626
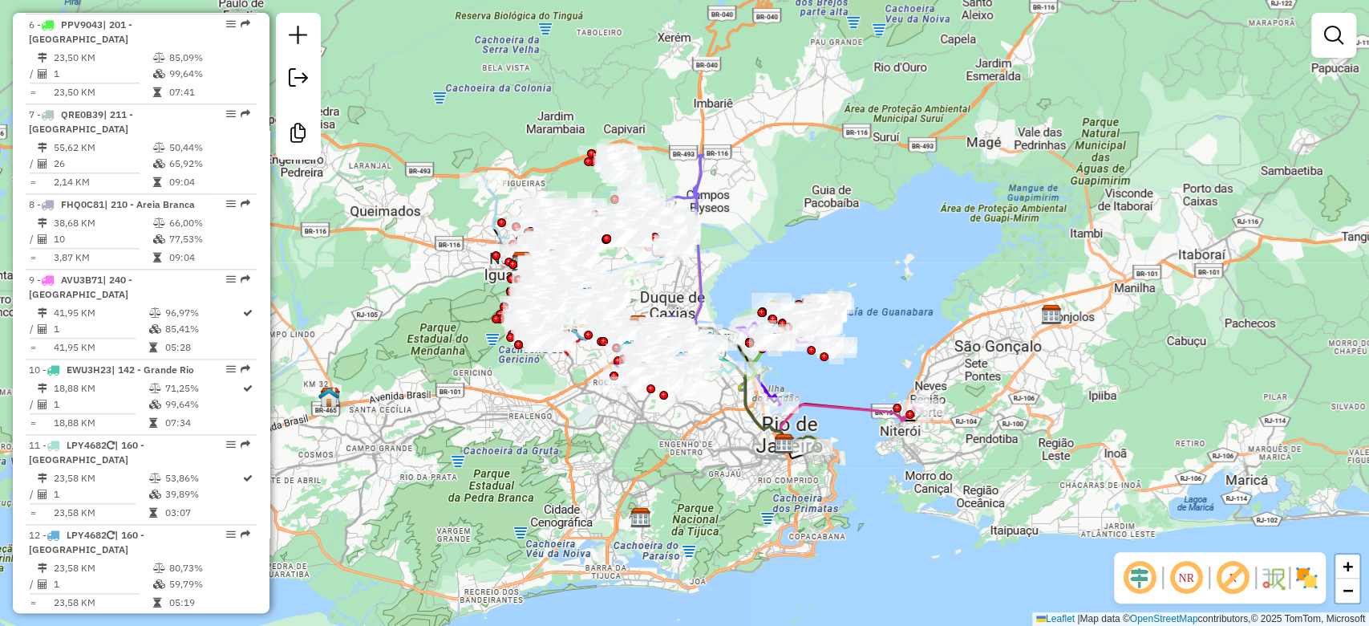
drag, startPoint x: 808, startPoint y: 243, endPoint x: 797, endPoint y: 219, distance: 26.2
click at [797, 219] on div "Janela de atendimento Grade de atendimento Capacidade Transportadoras Veículos …" at bounding box center [684, 313] width 1369 height 626
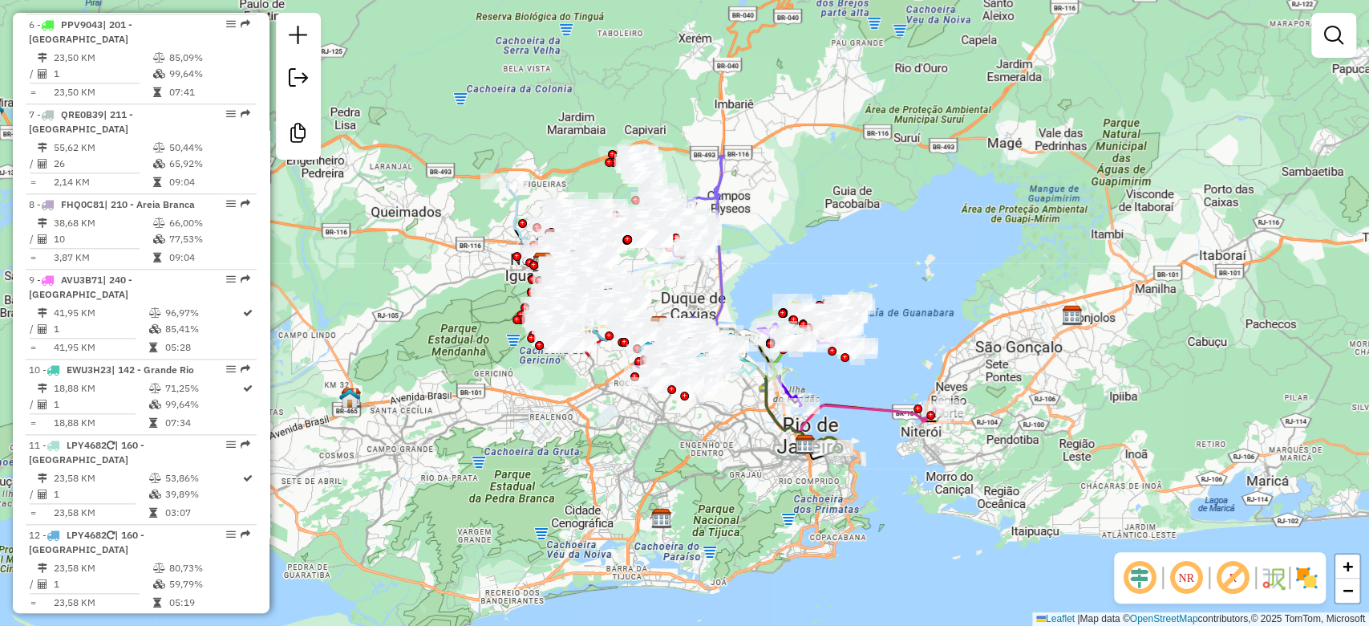
drag, startPoint x: 795, startPoint y: 180, endPoint x: 816, endPoint y: 181, distance: 20.9
click at [816, 181] on div "Janela de atendimento Grade de atendimento Capacidade Transportadoras Veículos …" at bounding box center [684, 313] width 1369 height 626
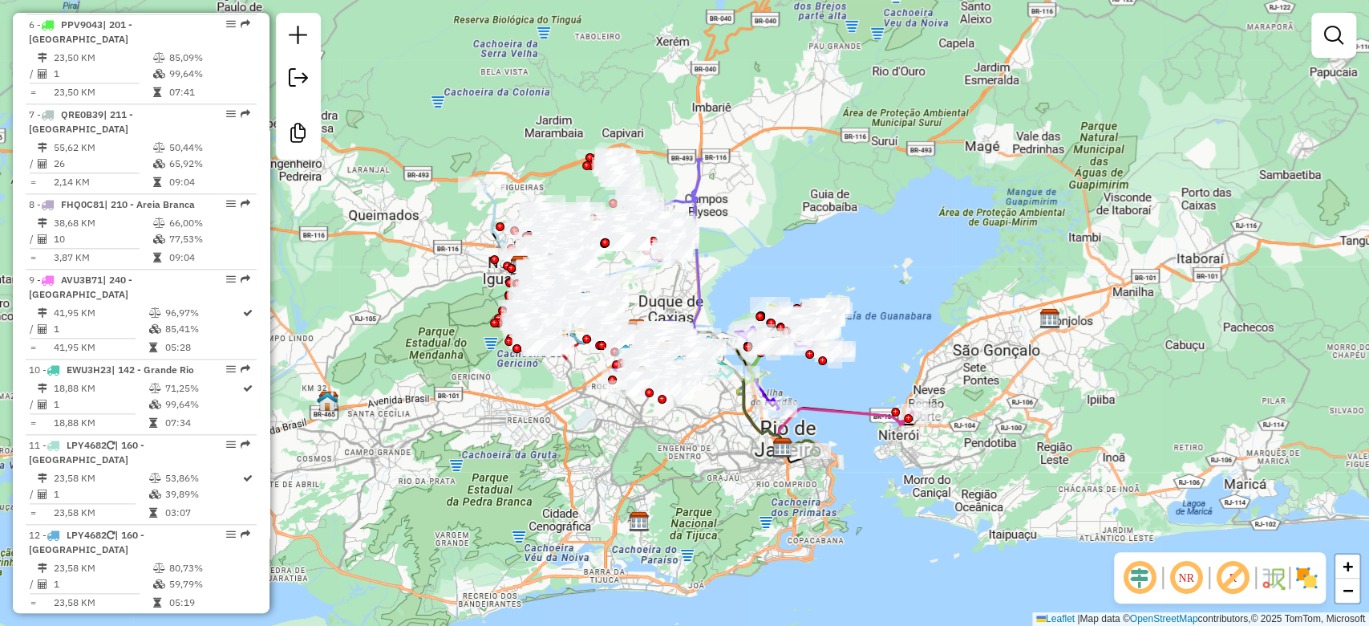
drag, startPoint x: 834, startPoint y: 246, endPoint x: 812, endPoint y: 249, distance: 22.7
click at [812, 249] on div "Janela de atendimento Grade de atendimento Capacidade Transportadoras Veículos …" at bounding box center [684, 313] width 1369 height 626
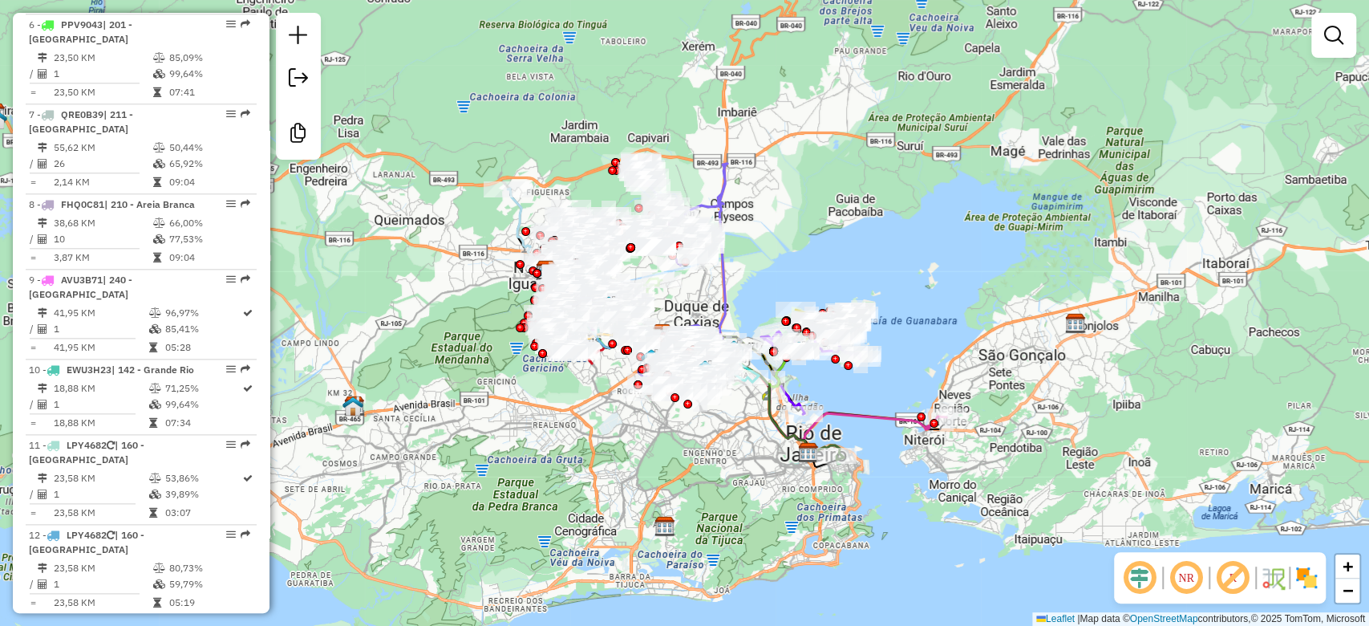
drag, startPoint x: 757, startPoint y: 195, endPoint x: 783, endPoint y: 200, distance: 26.1
click at [783, 200] on div "Janela de atendimento Grade de atendimento Capacidade Transportadoras Veículos …" at bounding box center [684, 313] width 1369 height 626
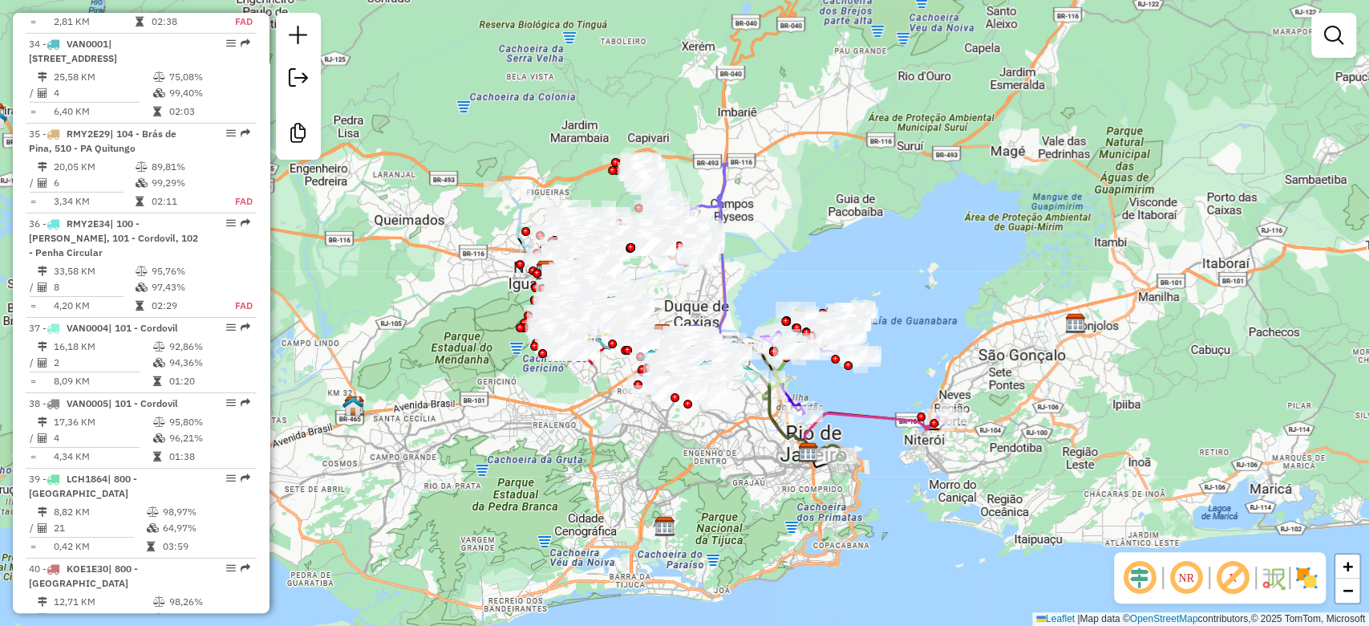
scroll to position [3257, 0]
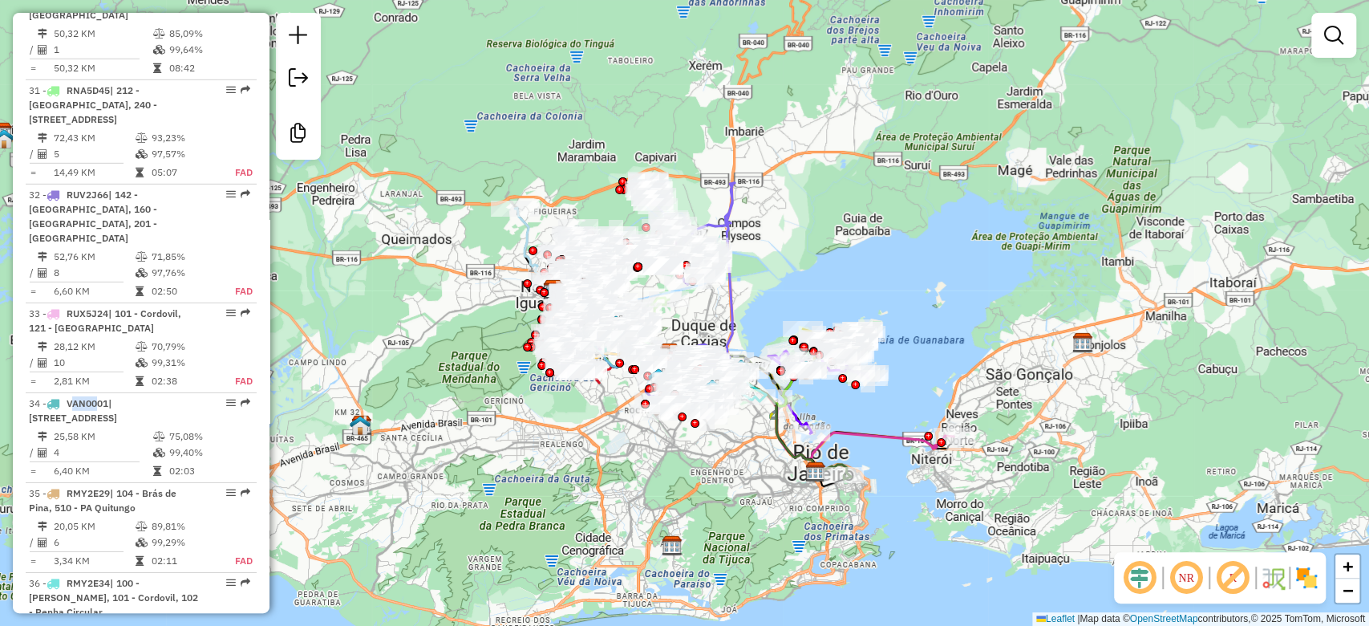
drag, startPoint x: 843, startPoint y: 250, endPoint x: 849, endPoint y: 270, distance: 20.8
click at [849, 270] on div "Janela de atendimento Grade de atendimento Capacidade Transportadoras Veículos …" at bounding box center [684, 313] width 1369 height 626
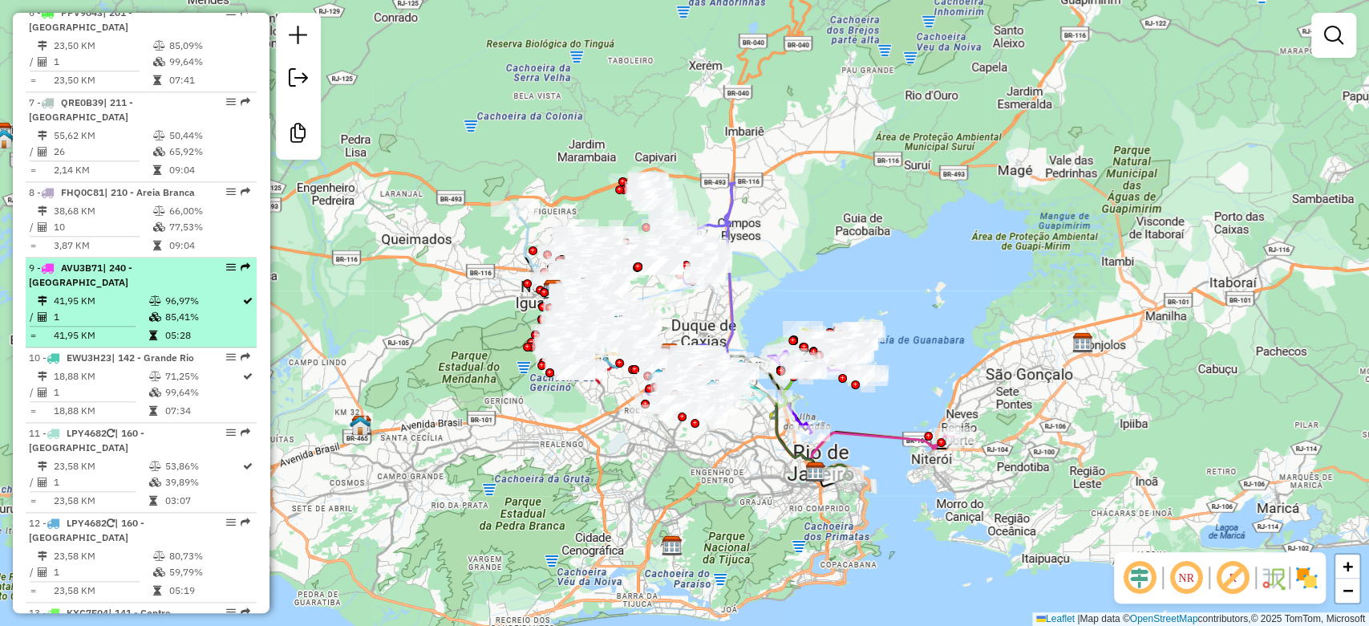
scroll to position [1225, 0]
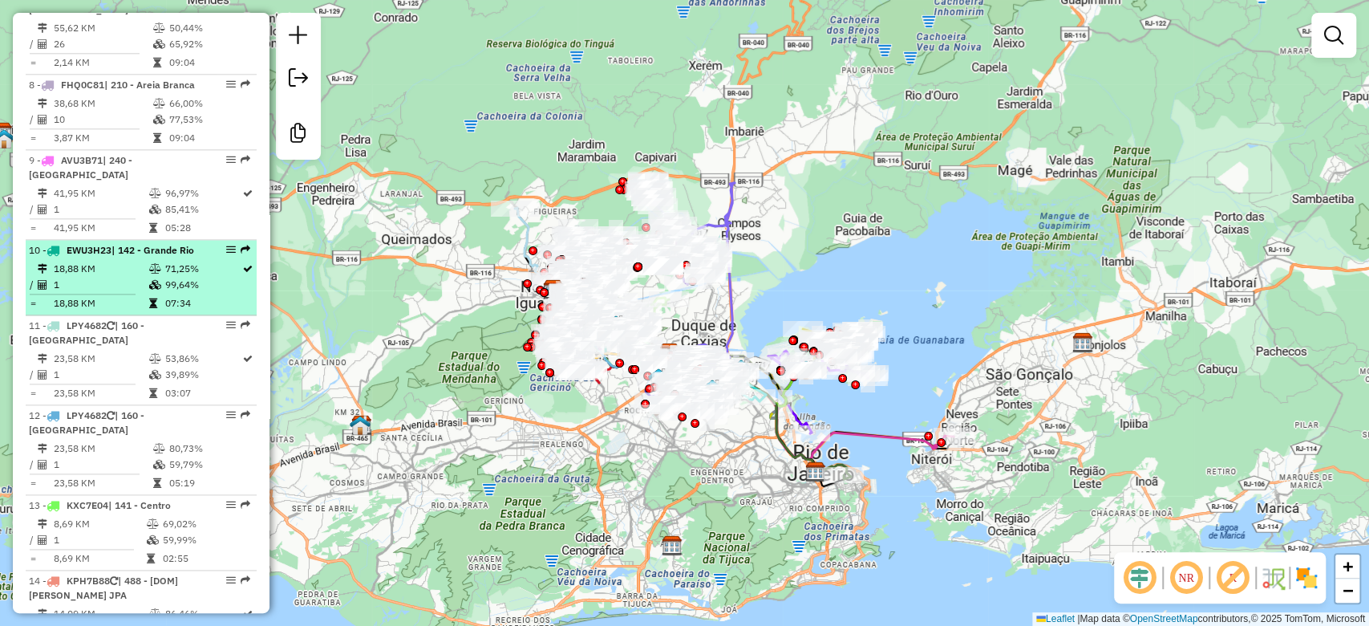
click at [140, 277] on td "18,88 KM" at bounding box center [100, 269] width 95 height 16
select select "**********"
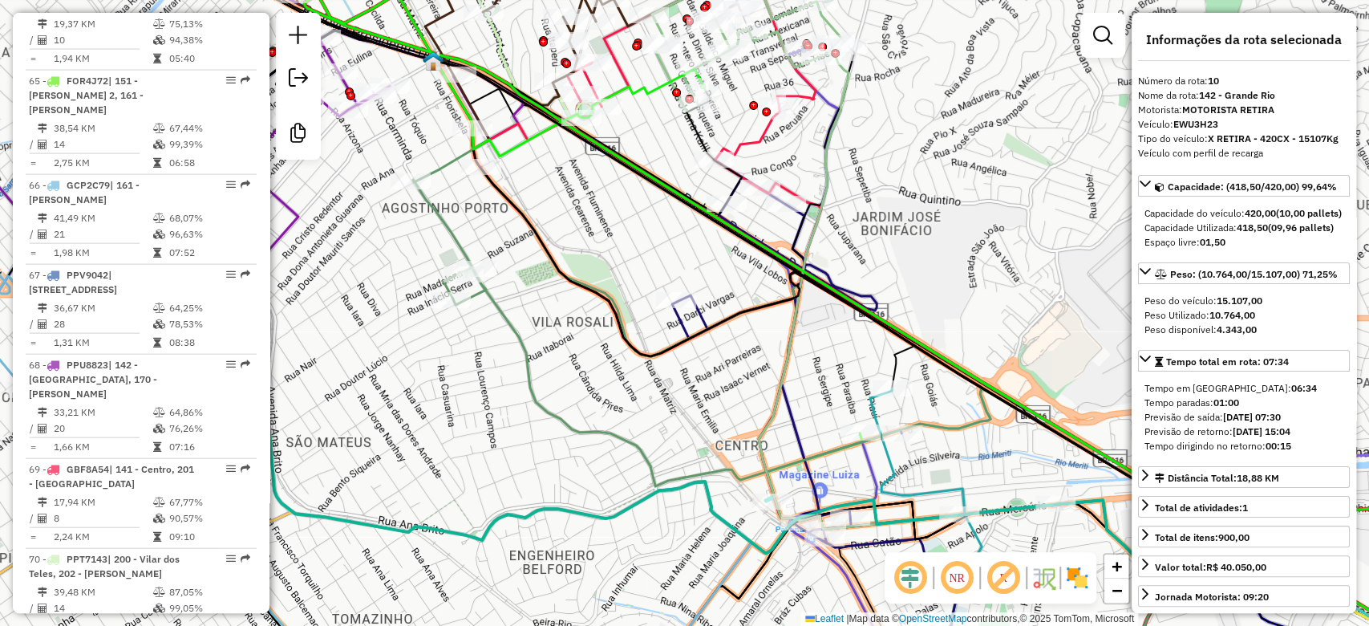
scroll to position [6845, 0]
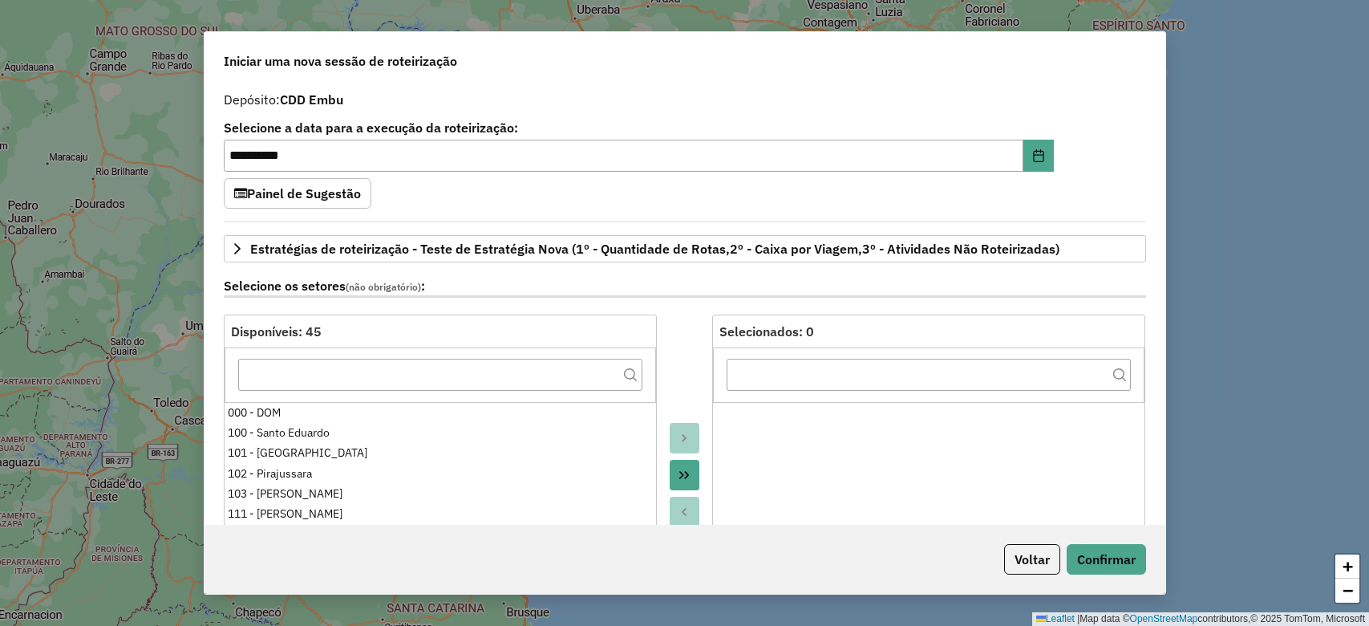
select select "*"
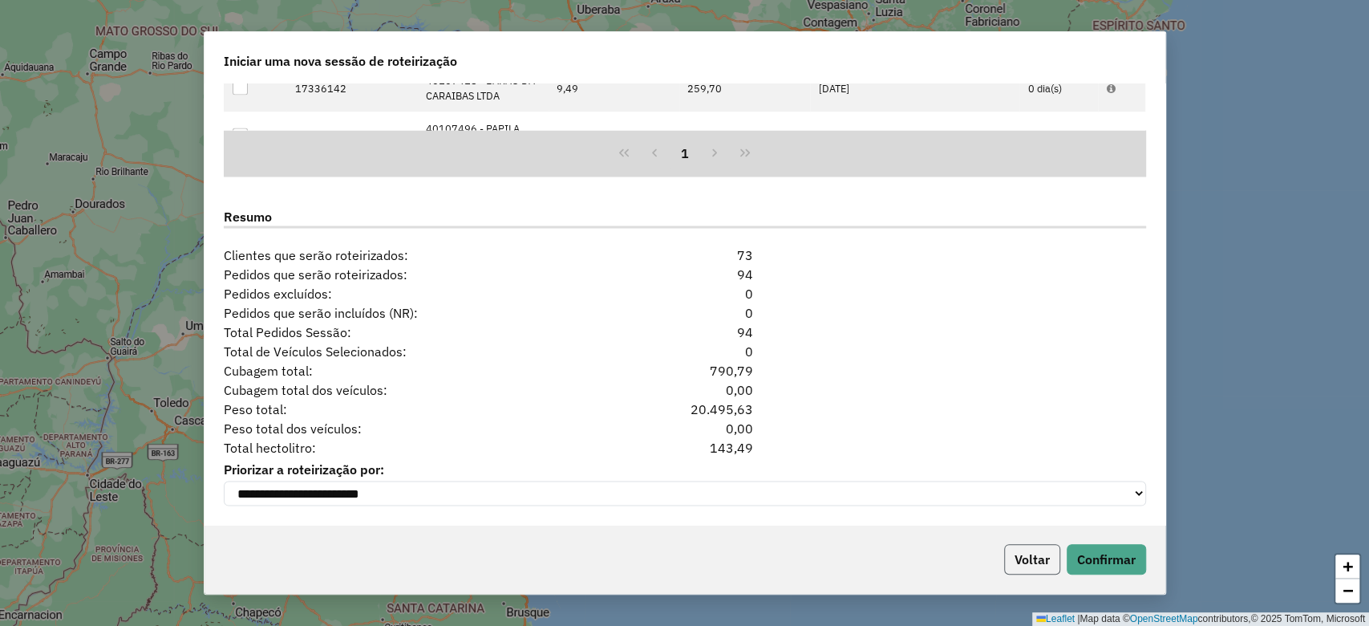
click at [1036, 553] on button "Voltar" at bounding box center [1032, 559] width 56 height 30
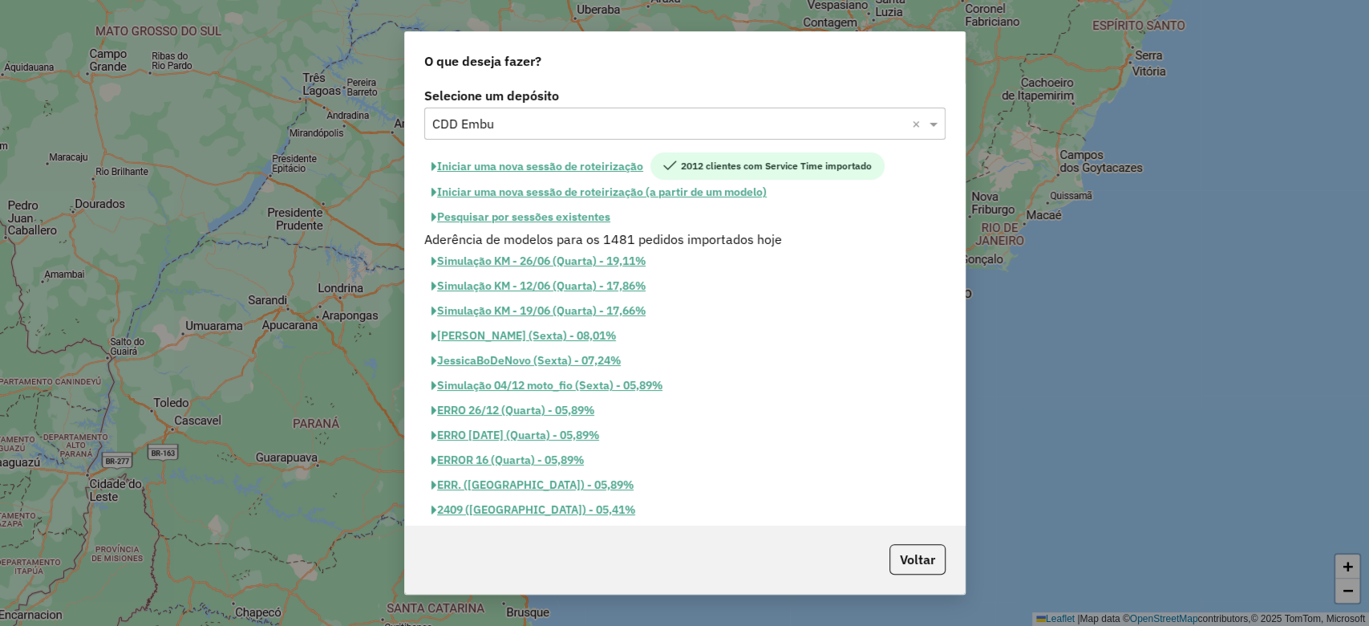
scroll to position [2041, 0]
click at [501, 124] on input "text" at bounding box center [668, 124] width 473 height 19
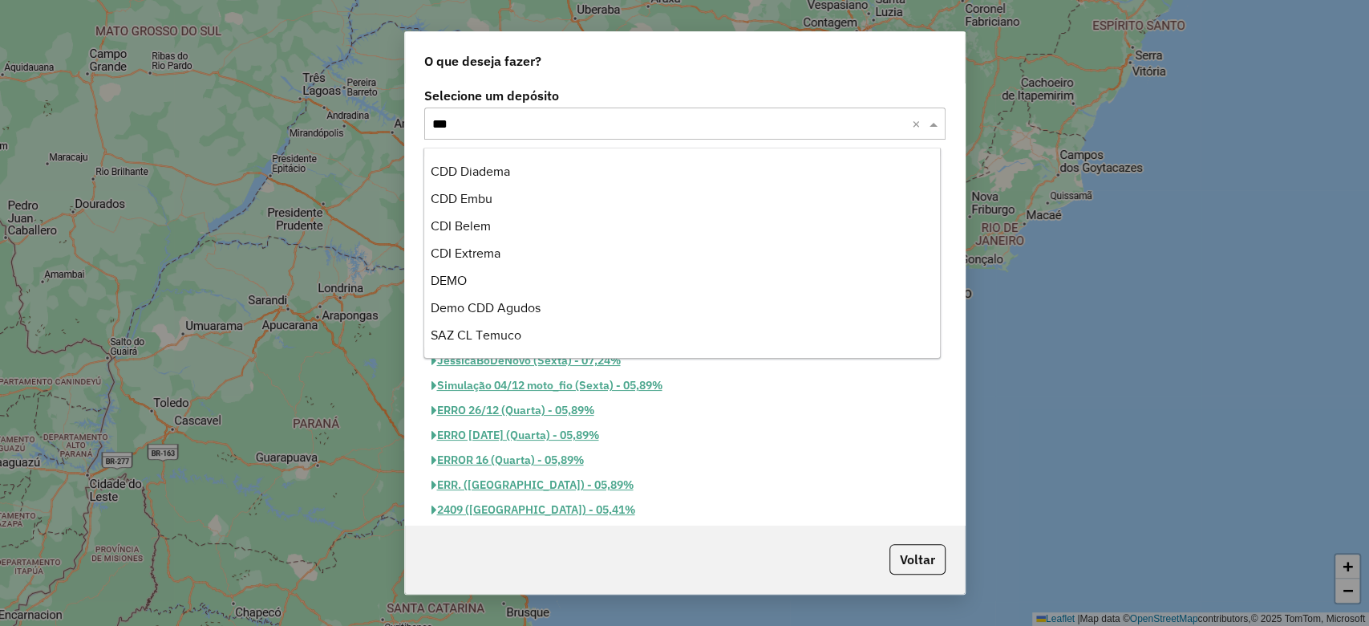
scroll to position [0, 0]
type input "*"
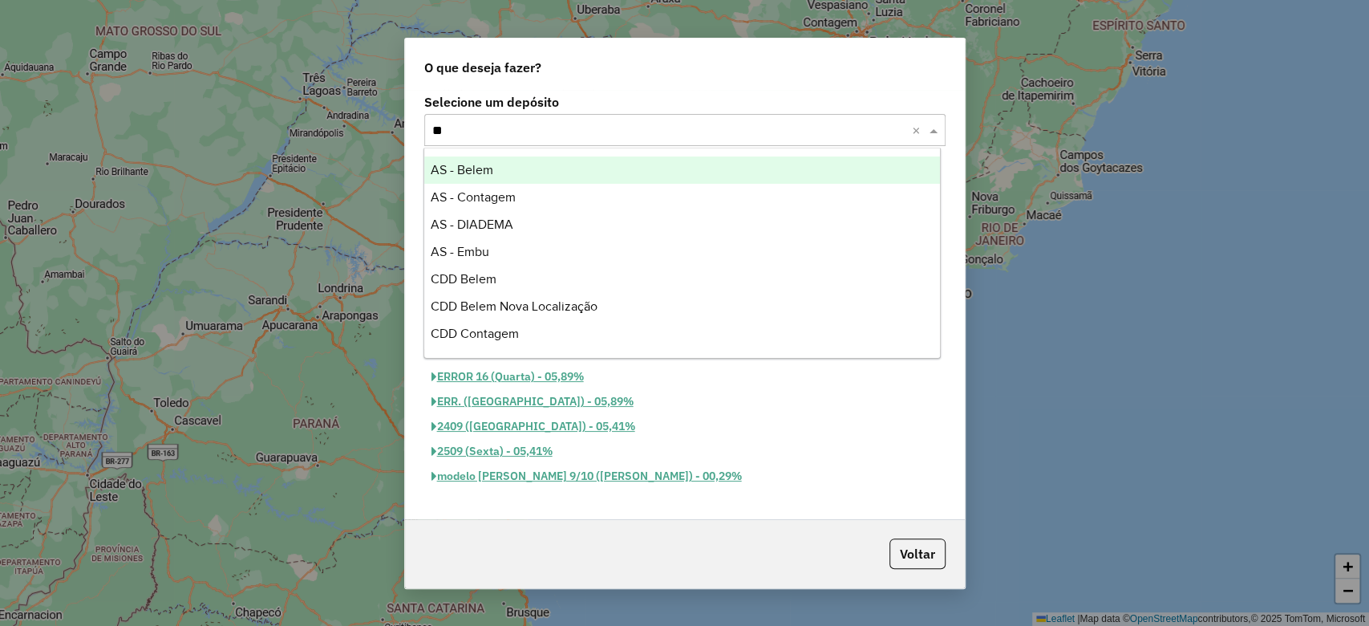
type input "*"
type input "*****"
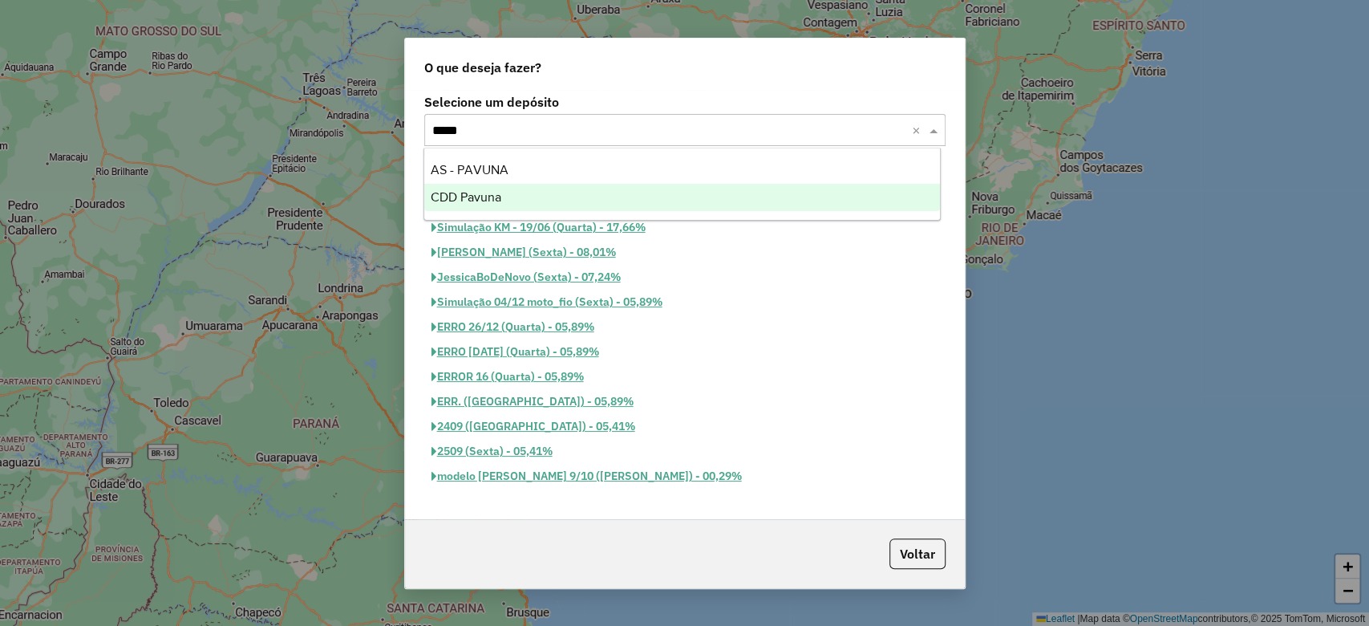
click at [485, 196] on span "CDD Pavuna" at bounding box center [466, 197] width 71 height 14
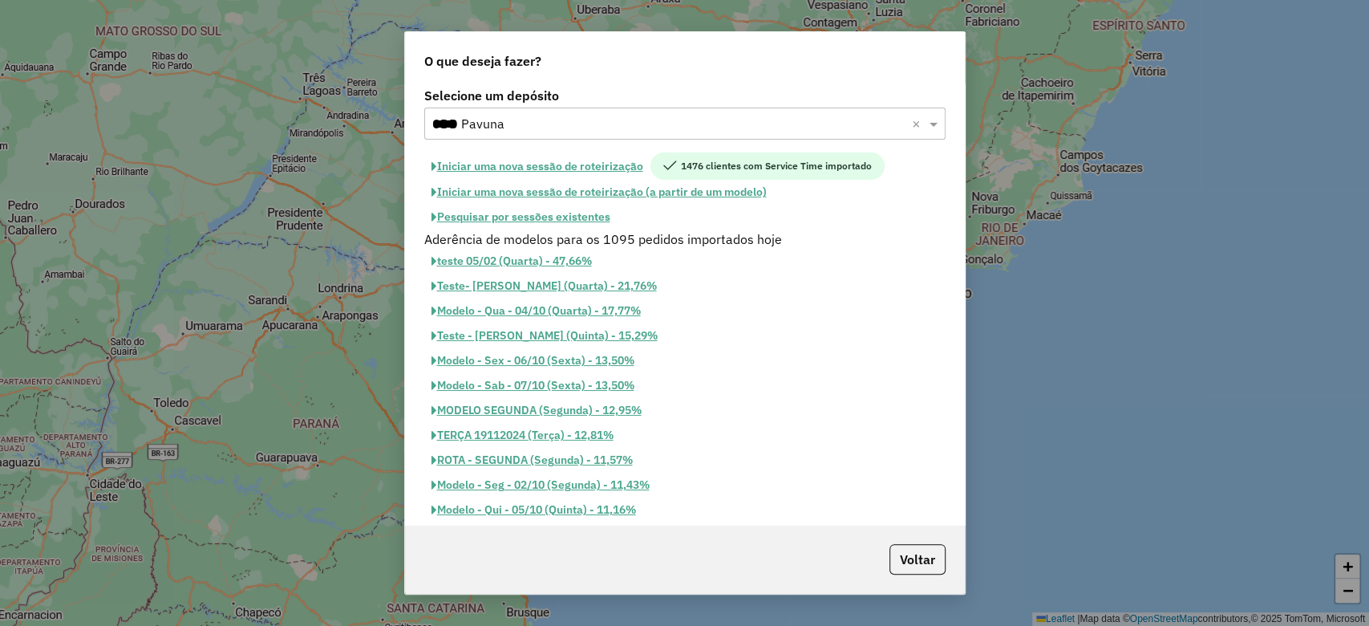
click at [529, 165] on button "Iniciar uma nova sessão de roteirização" at bounding box center [537, 165] width 226 height 27
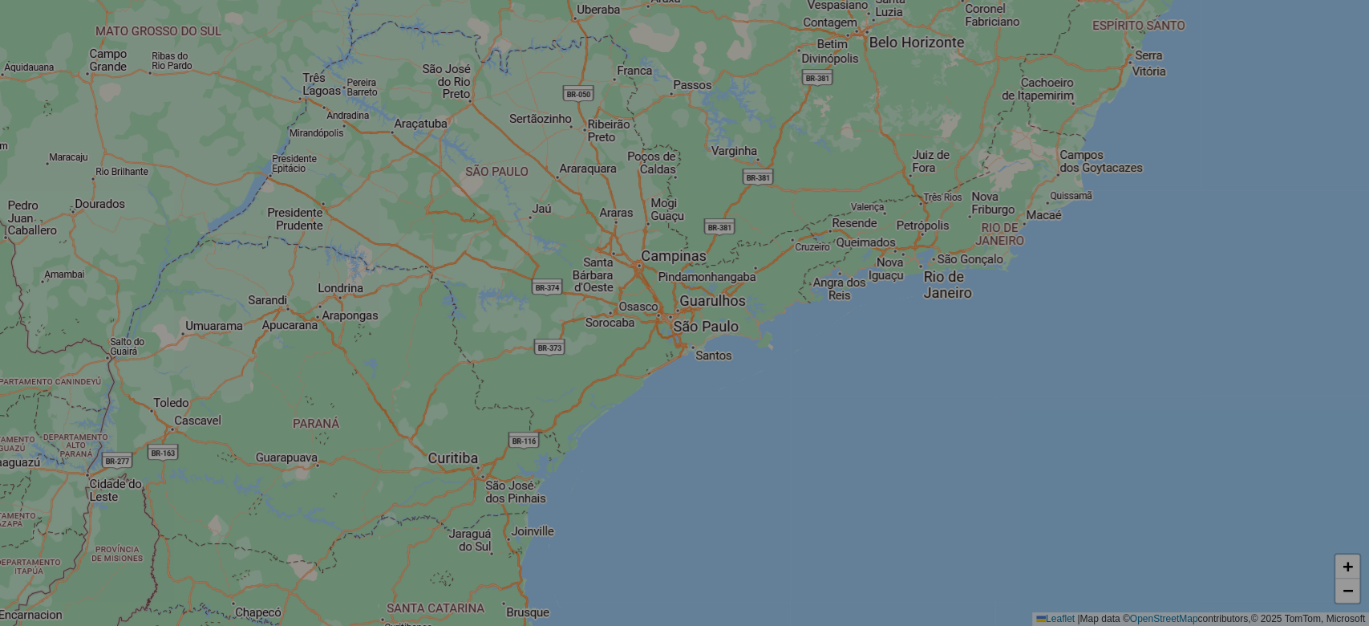
select select "*"
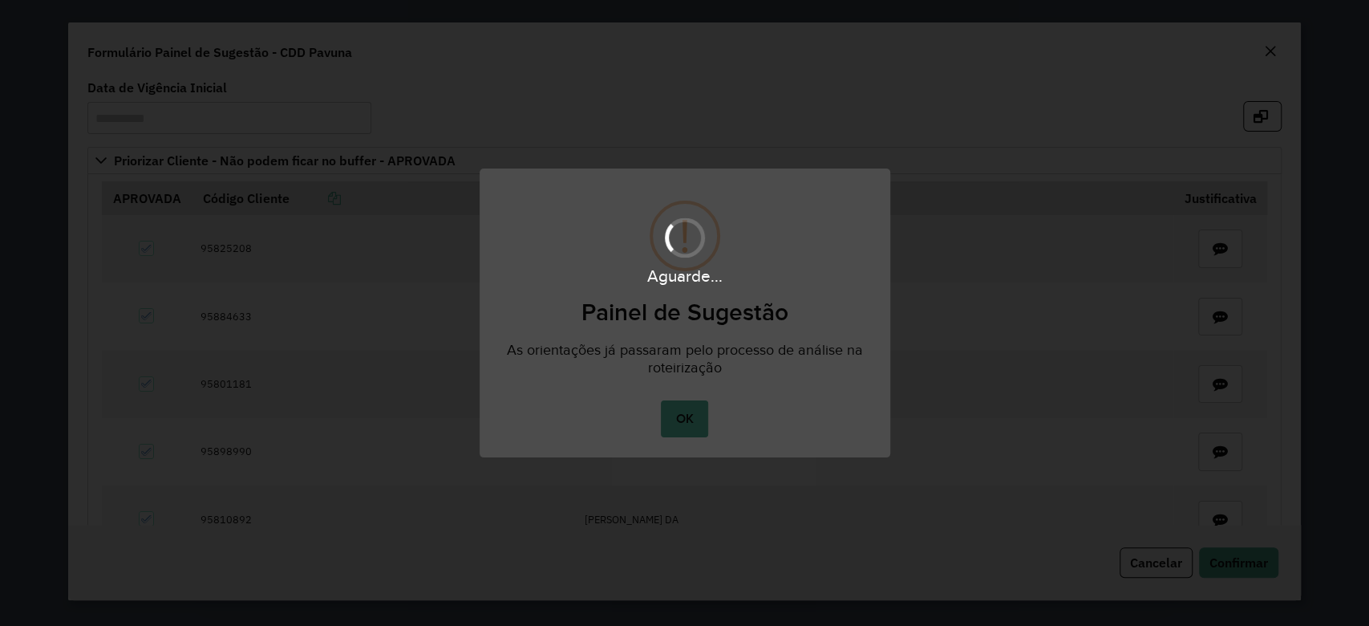
click at [701, 423] on div "Aguarde..." at bounding box center [684, 313] width 1369 height 626
click at [680, 411] on button "OK" at bounding box center [684, 418] width 47 height 37
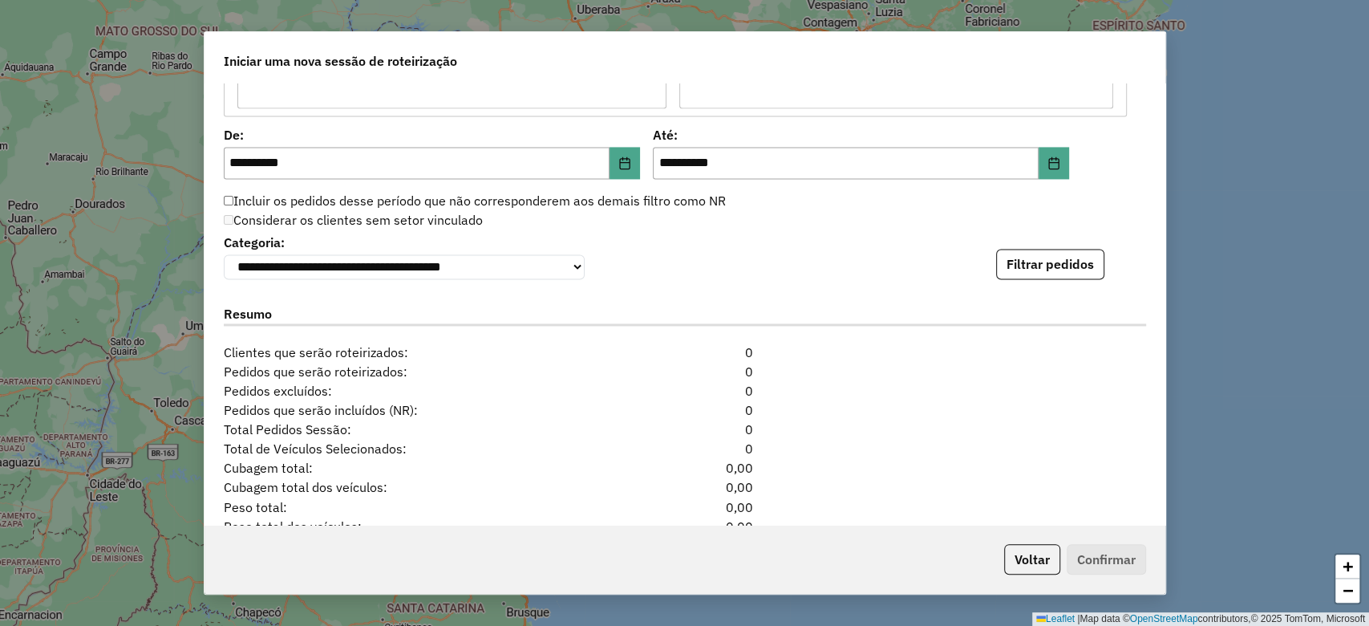
scroll to position [1721, 0]
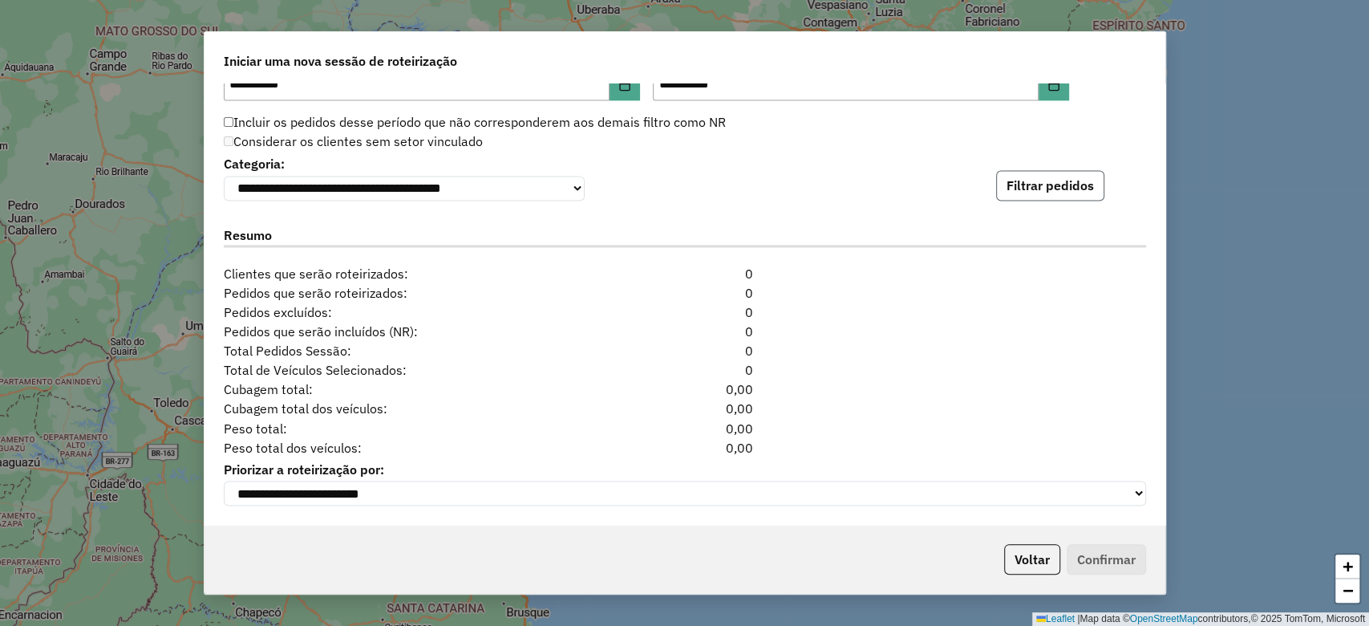
click at [1076, 188] on button "Filtrar pedidos" at bounding box center [1050, 185] width 108 height 30
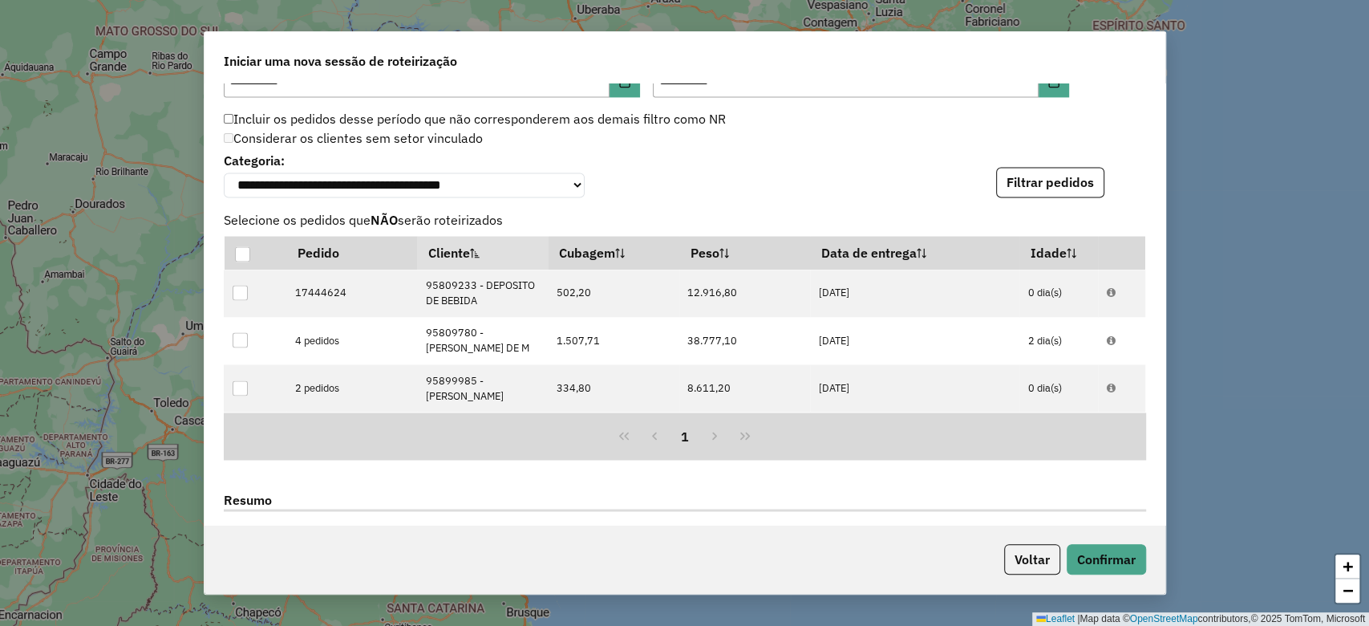
scroll to position [2009, 0]
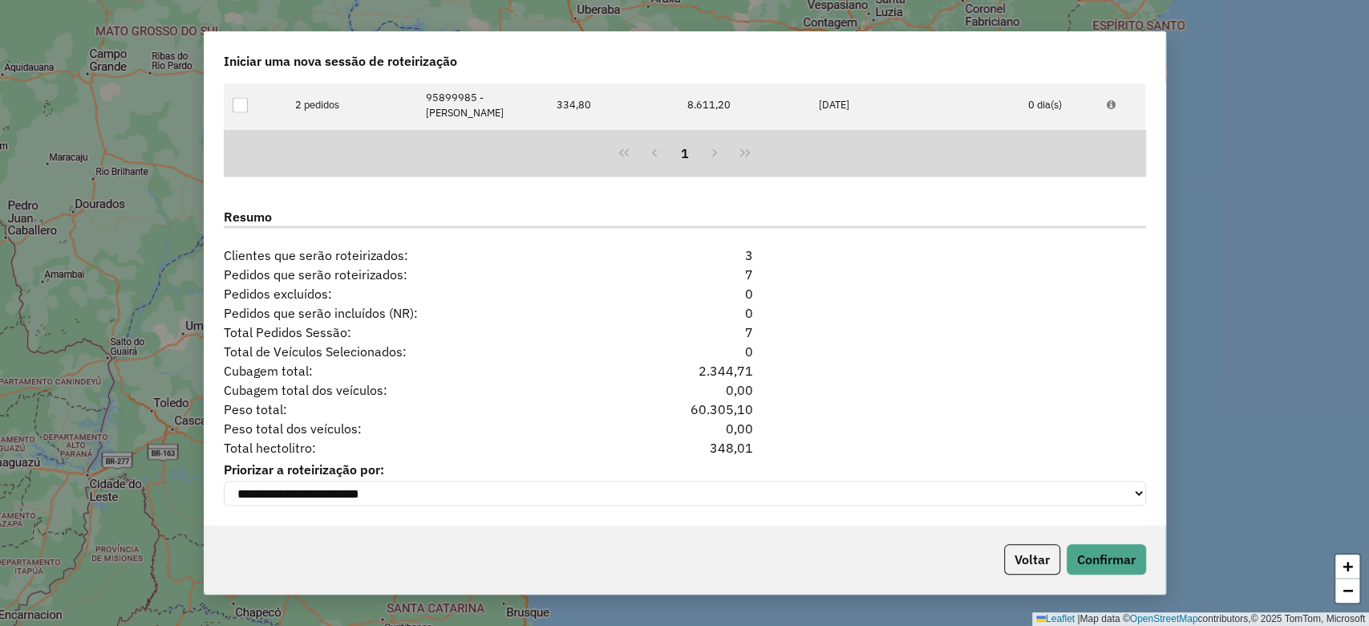
drag, startPoint x: 708, startPoint y: 444, endPoint x: 772, endPoint y: 439, distance: 64.4
click at [772, 439] on div "Total hectolitro: 348,01" at bounding box center [685, 446] width 942 height 19
copy div "348,01"
click at [648, 355] on div "0" at bounding box center [684, 350] width 157 height 19
